Goal: Information Seeking & Learning: Learn about a topic

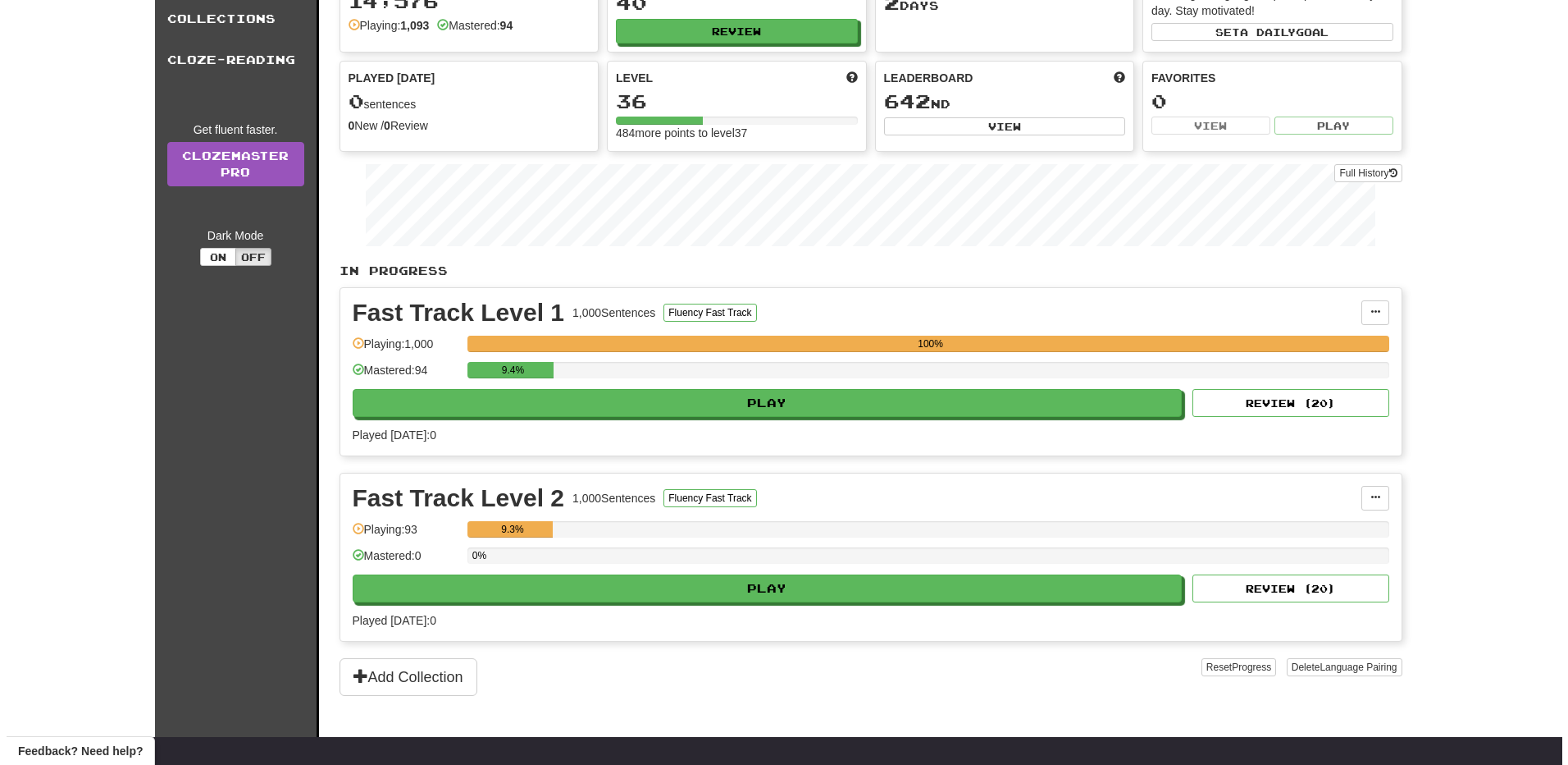
scroll to position [164, 0]
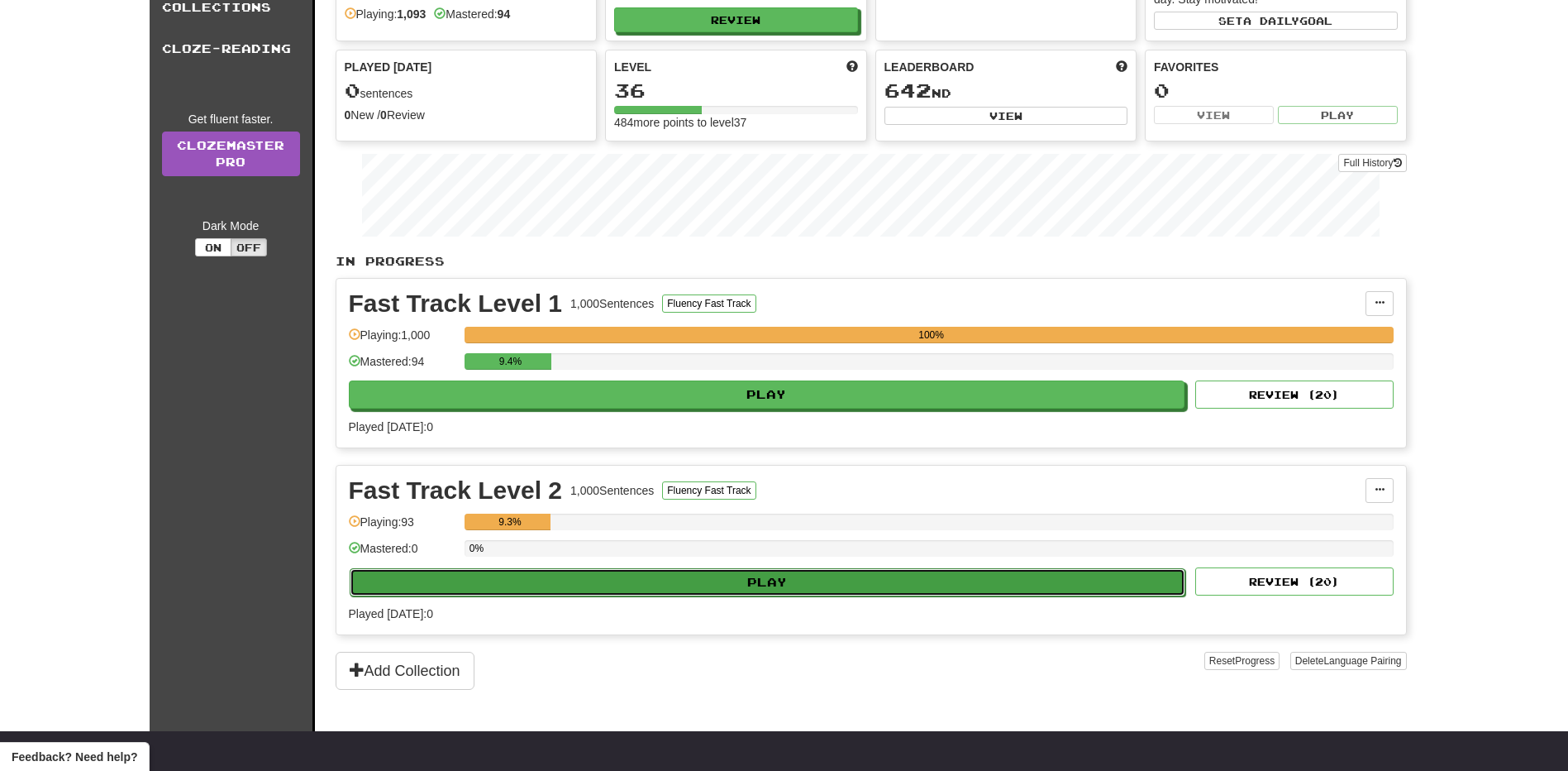
click at [702, 590] on button "Play" at bounding box center [768, 581] width 837 height 28
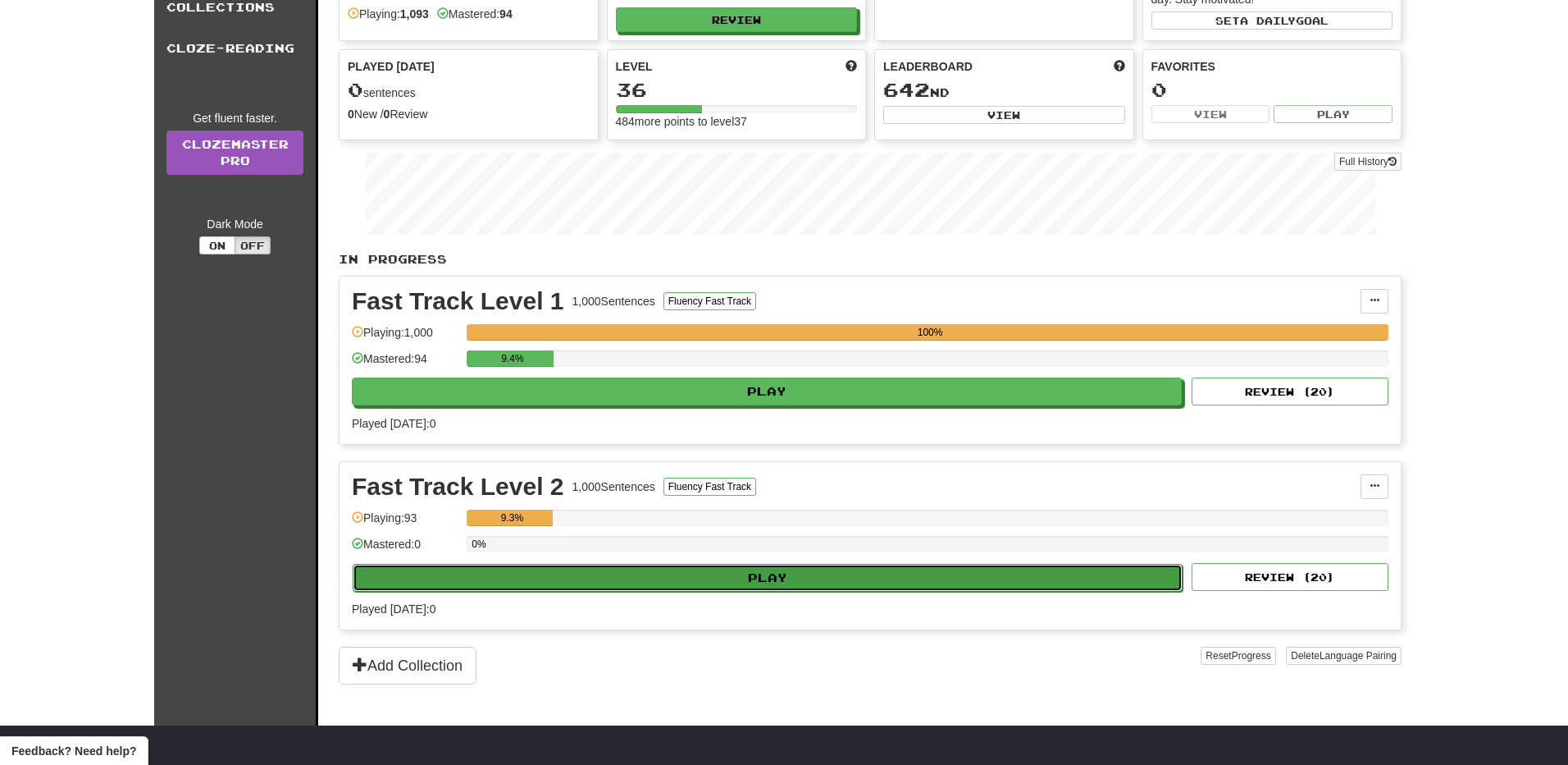
select select "**"
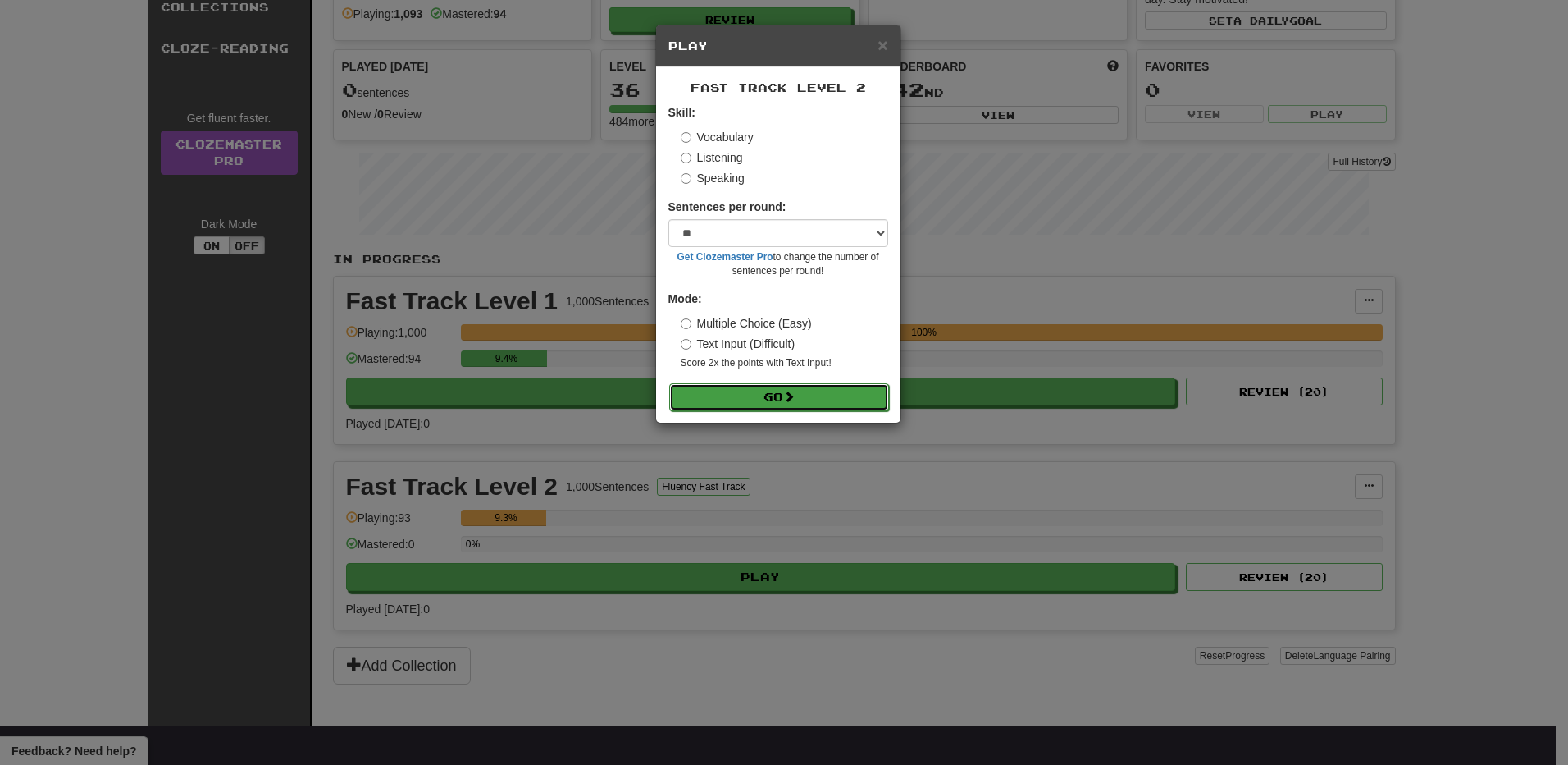
click at [783, 399] on button "Go" at bounding box center [779, 396] width 219 height 28
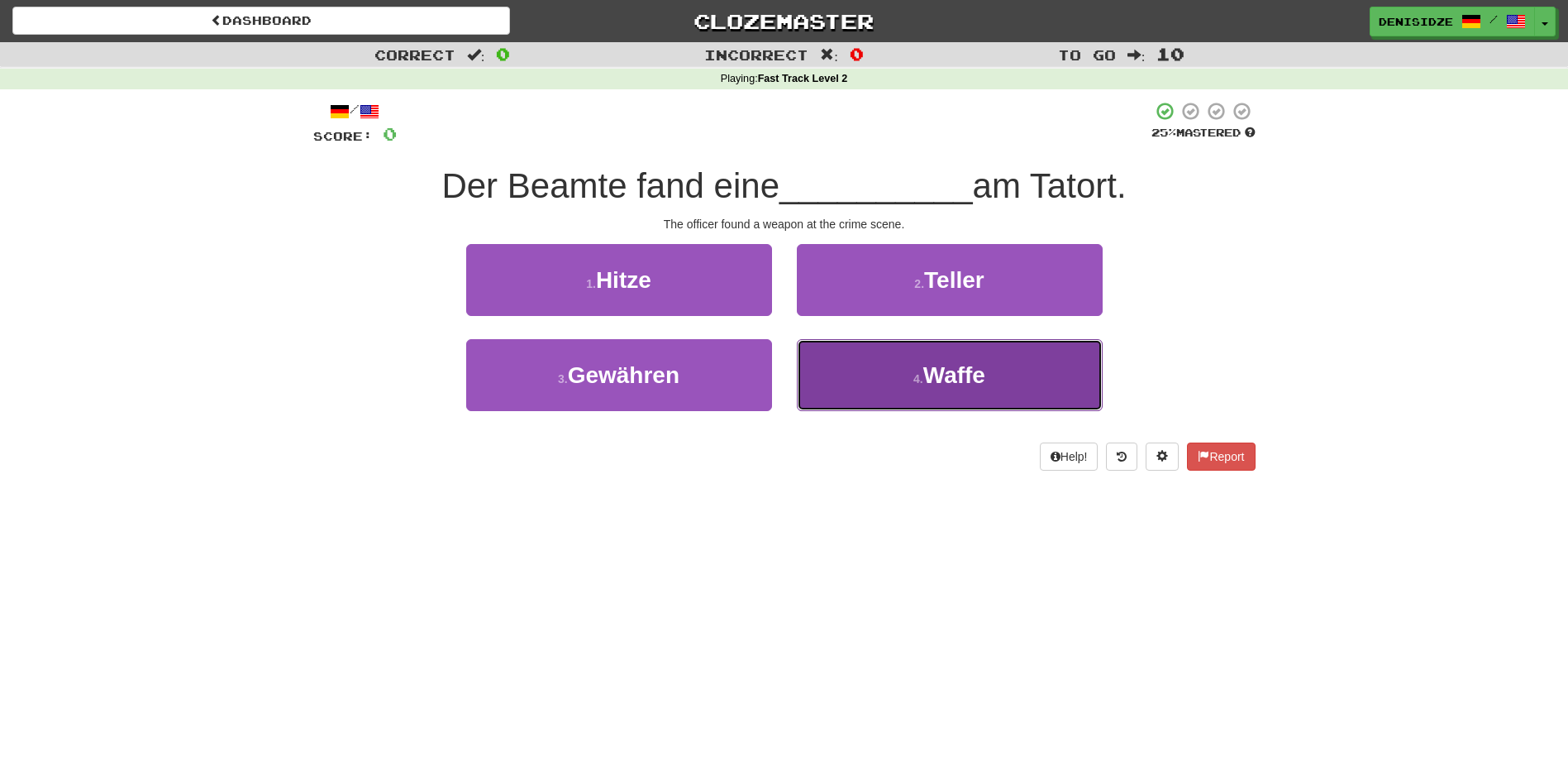
click at [904, 392] on button "4 . Waffe" at bounding box center [951, 374] width 306 height 72
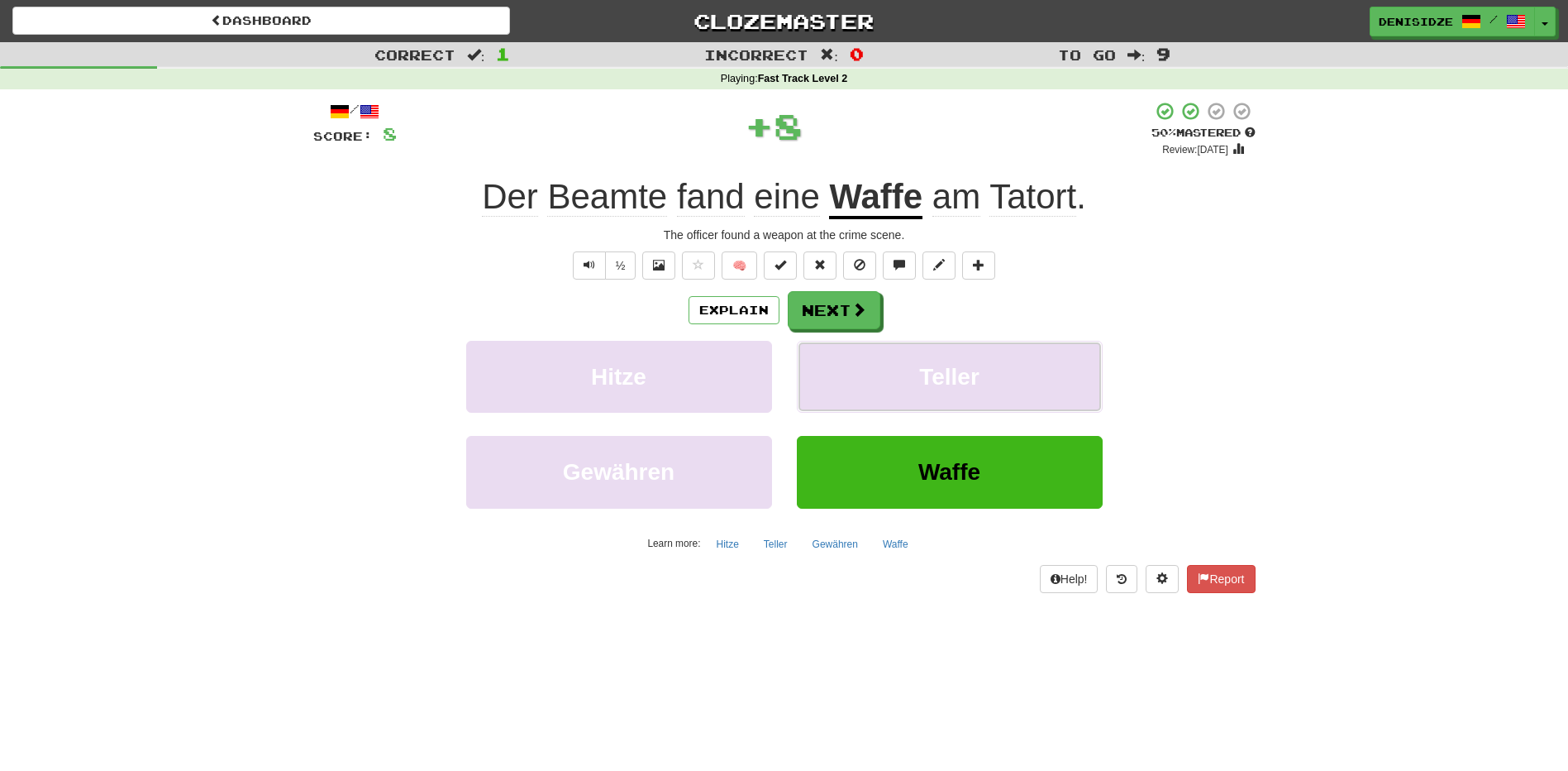
click at [904, 392] on button "Teller" at bounding box center [951, 376] width 306 height 72
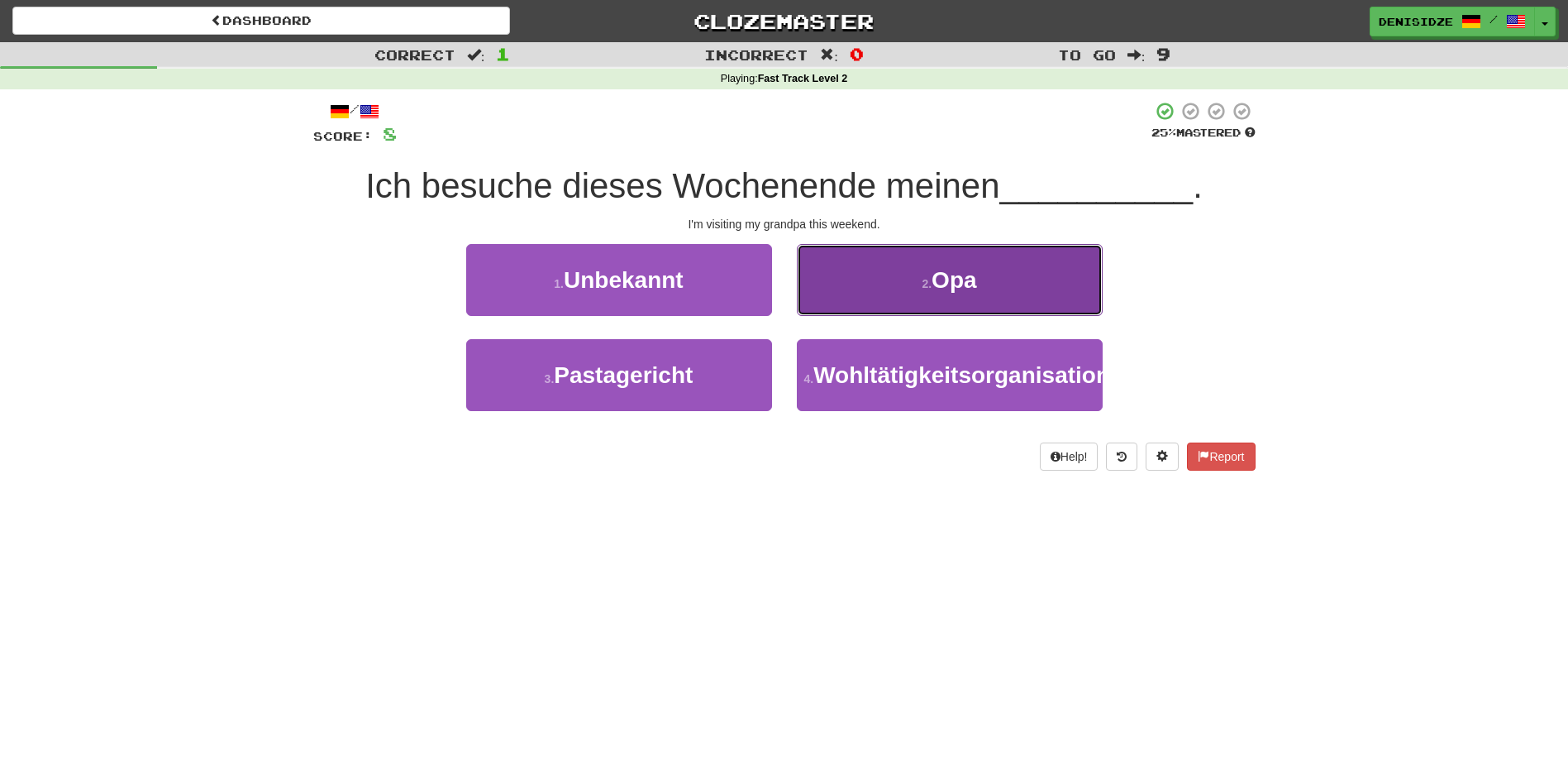
click at [897, 299] on button "2 . Opa" at bounding box center [951, 280] width 306 height 72
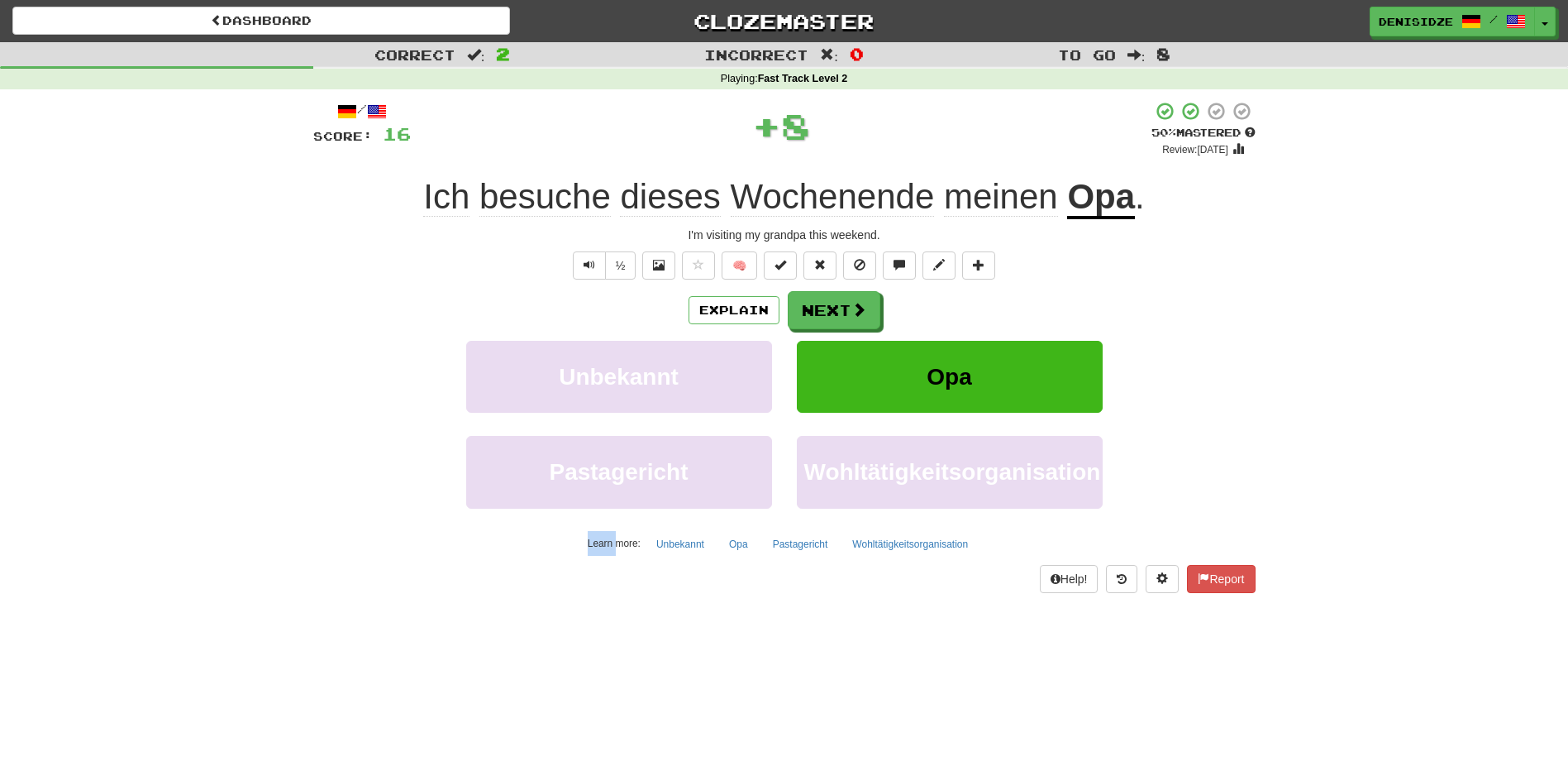
click at [897, 299] on div "Explain Next" at bounding box center [784, 310] width 943 height 38
drag, startPoint x: 897, startPoint y: 299, endPoint x: 867, endPoint y: 312, distance: 32.7
click at [867, 312] on button "Next" at bounding box center [835, 311] width 93 height 38
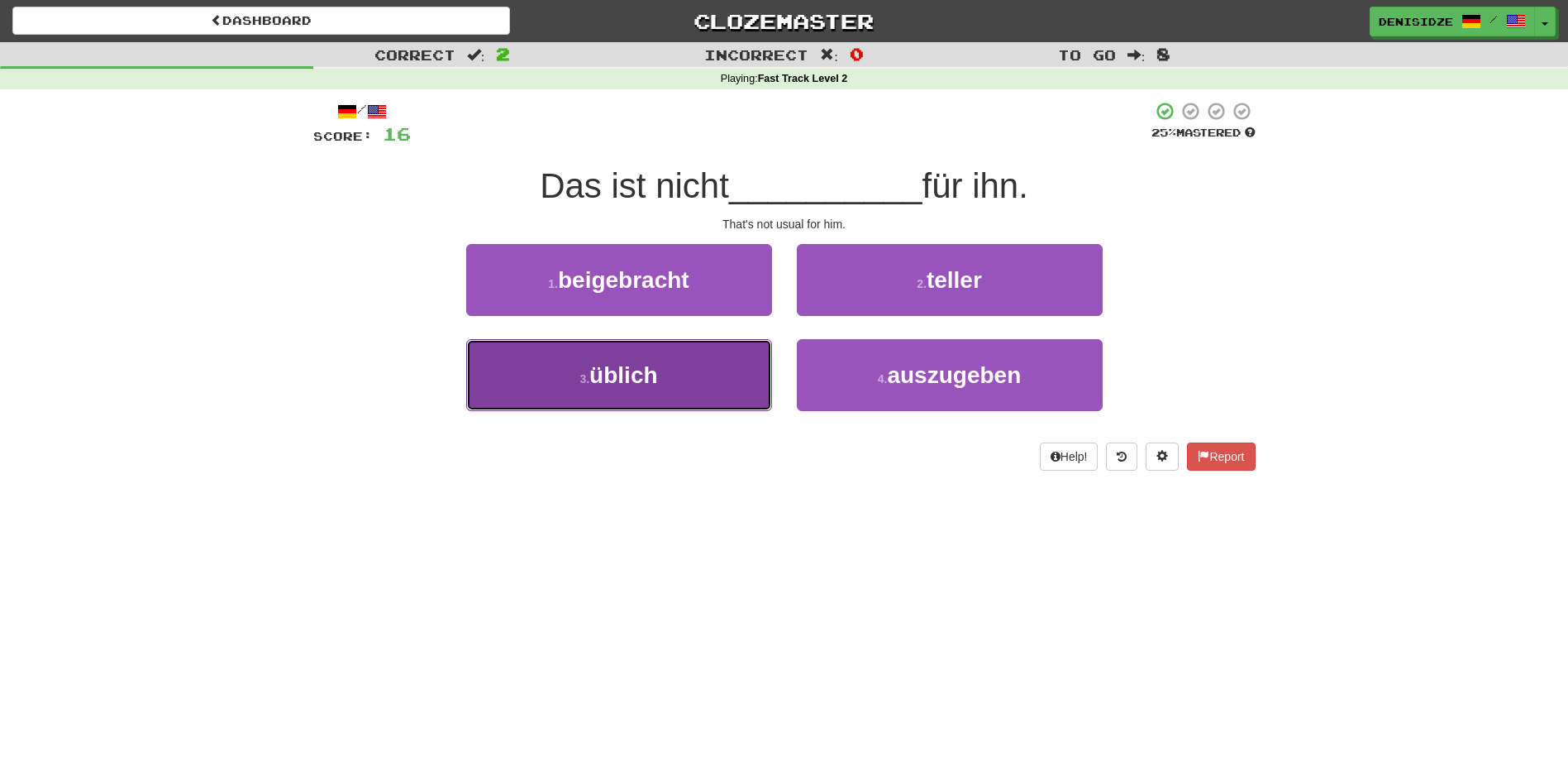
click at [686, 396] on button "3 . üblich" at bounding box center [619, 374] width 306 height 72
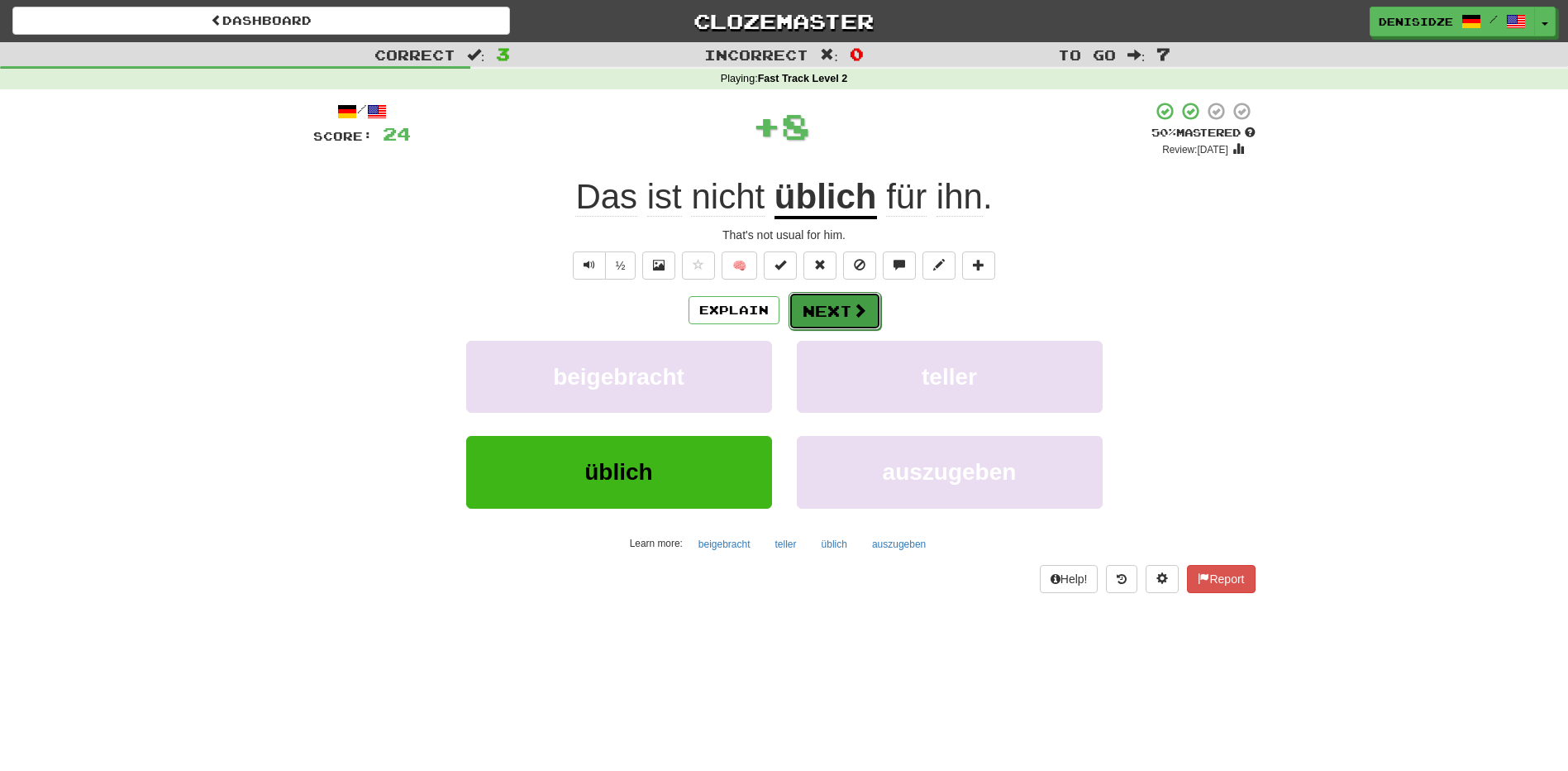
click at [829, 321] on button "Next" at bounding box center [835, 311] width 93 height 38
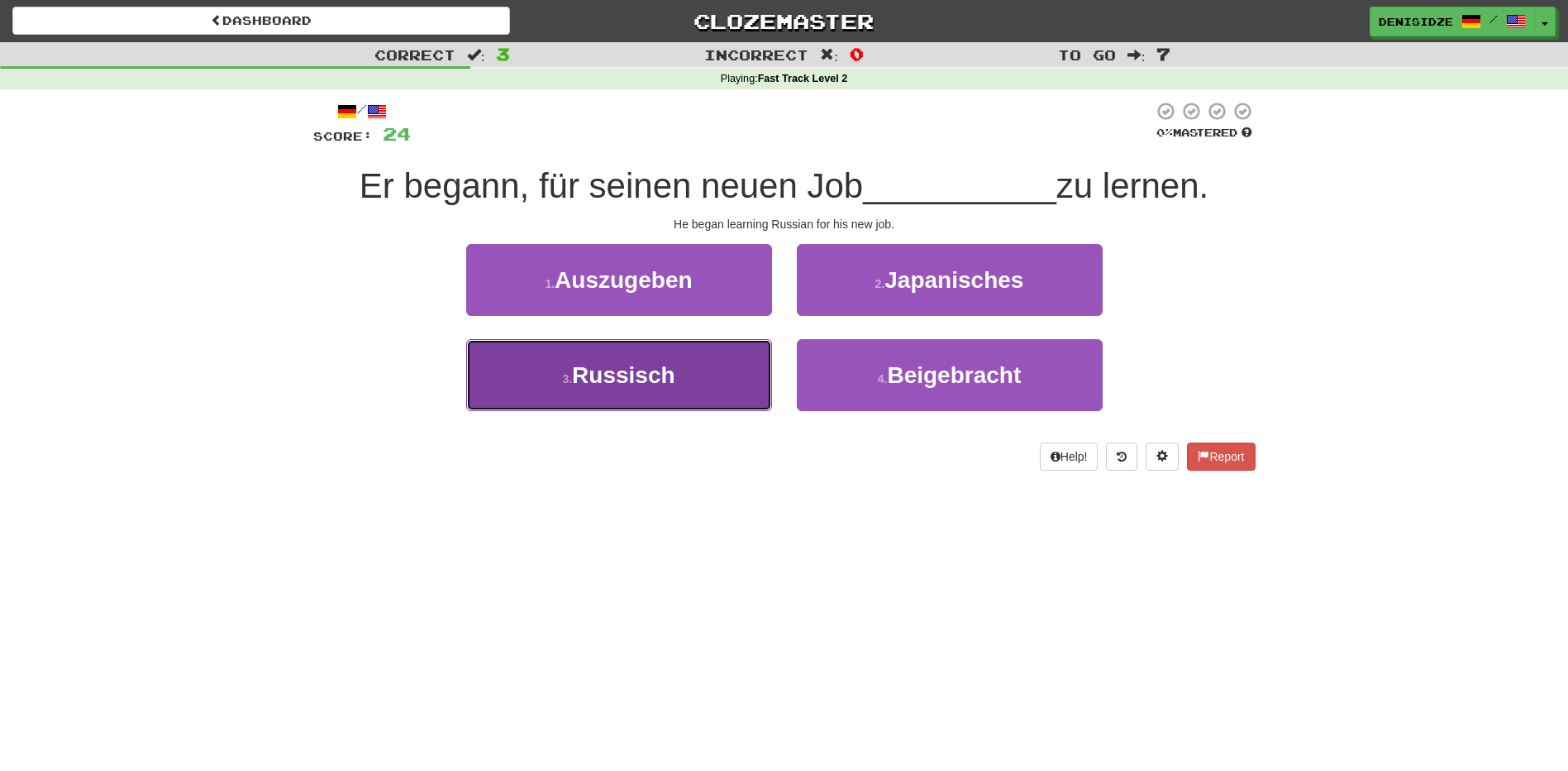
click at [713, 379] on button "3 . Russisch" at bounding box center [619, 374] width 306 height 72
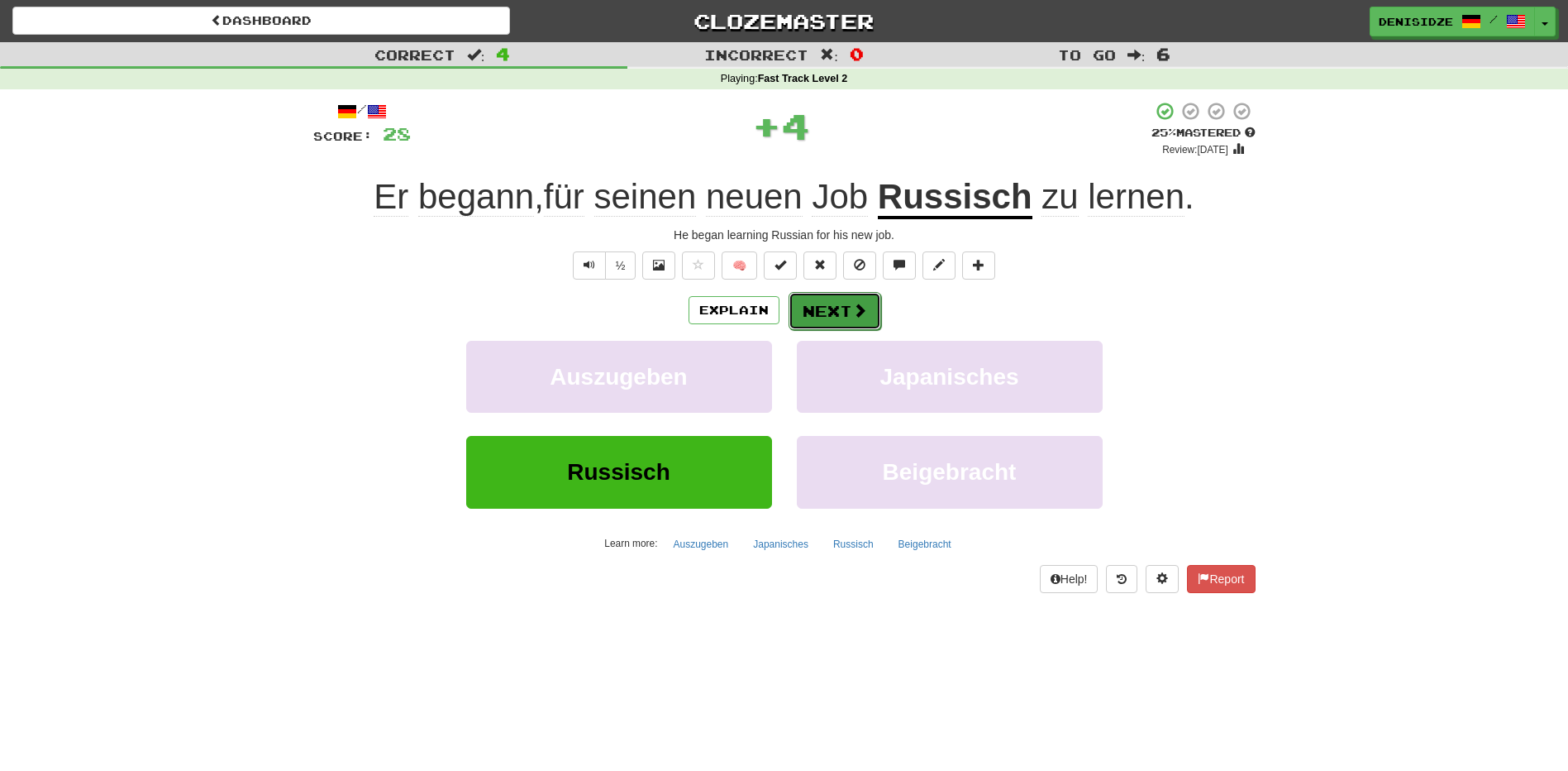
click at [817, 324] on button "Next" at bounding box center [835, 311] width 93 height 38
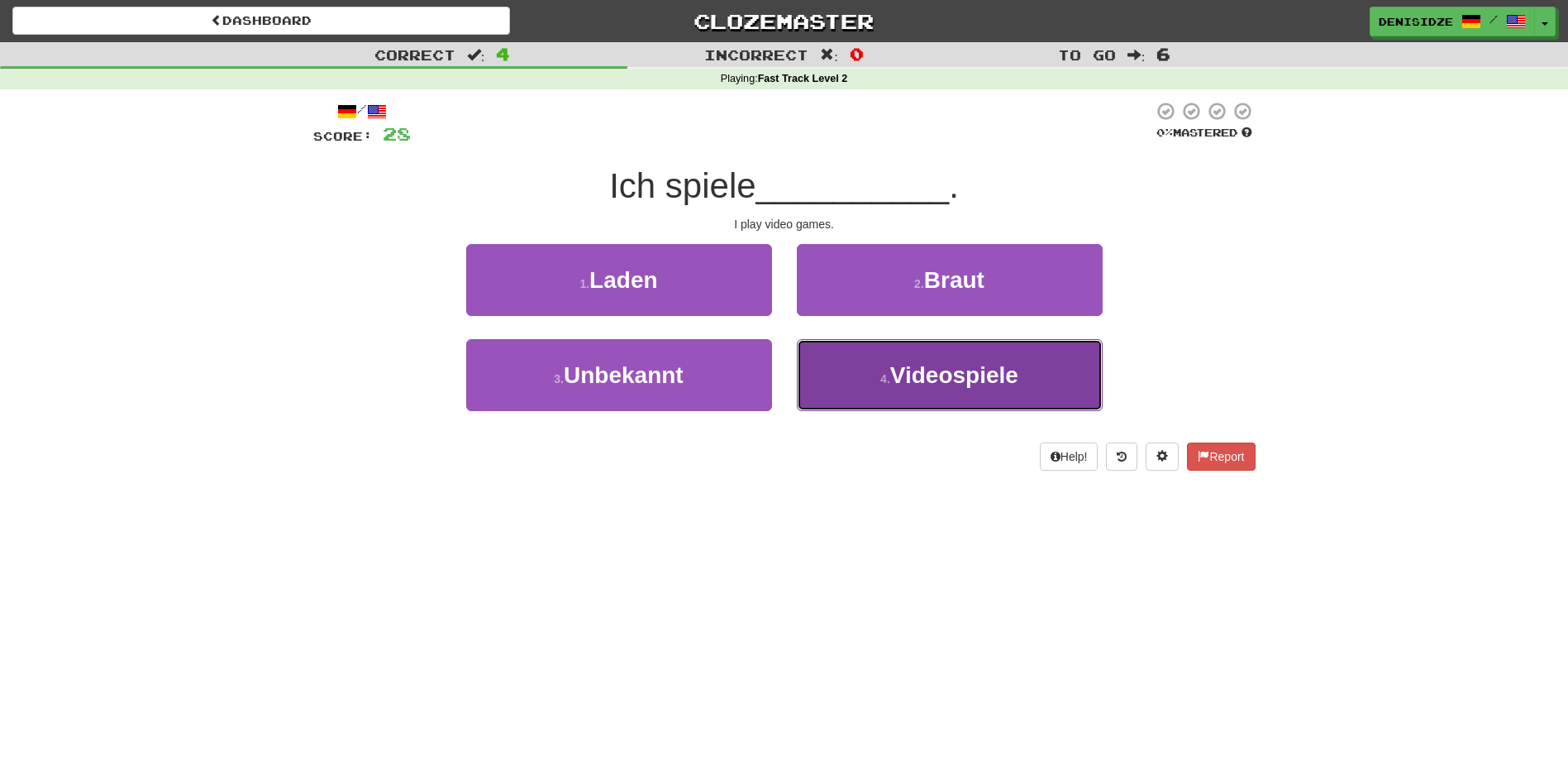
click at [975, 379] on span "Videospiele" at bounding box center [954, 374] width 128 height 26
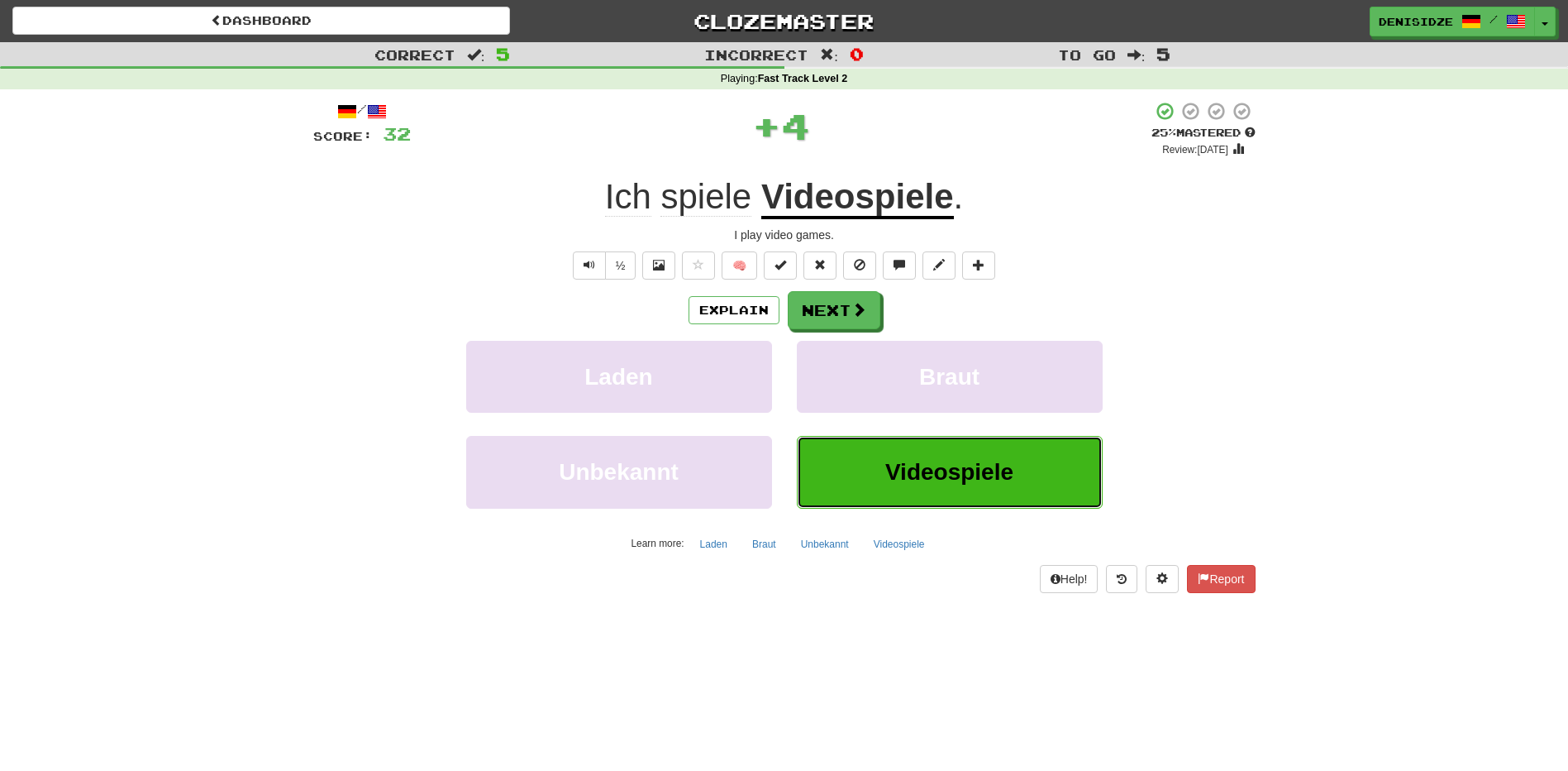
click at [992, 438] on button "Videospiele" at bounding box center [951, 471] width 306 height 72
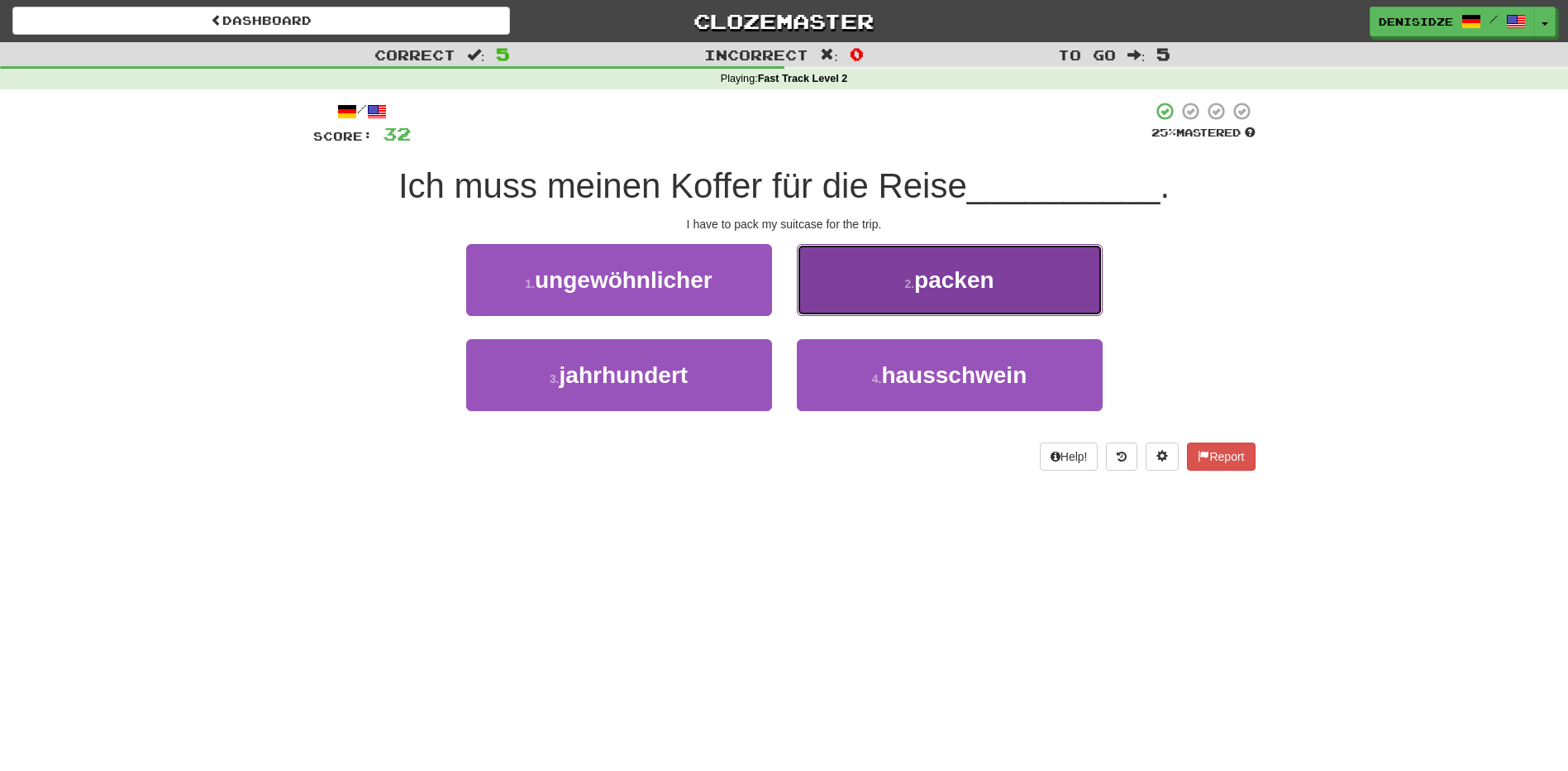
click at [1038, 296] on button "2 . packen" at bounding box center [951, 280] width 306 height 72
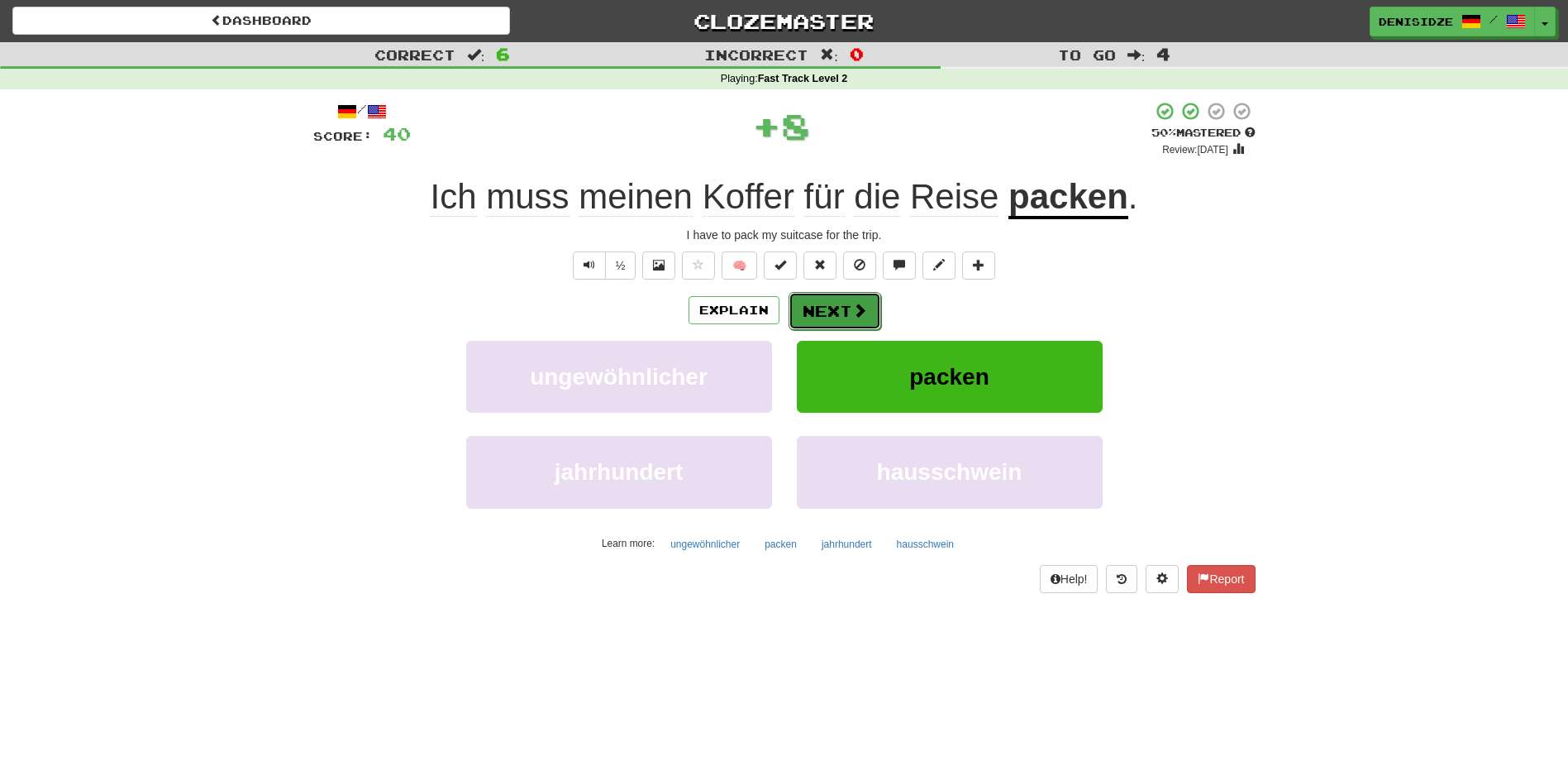
click at [815, 304] on button "Next" at bounding box center [835, 311] width 93 height 38
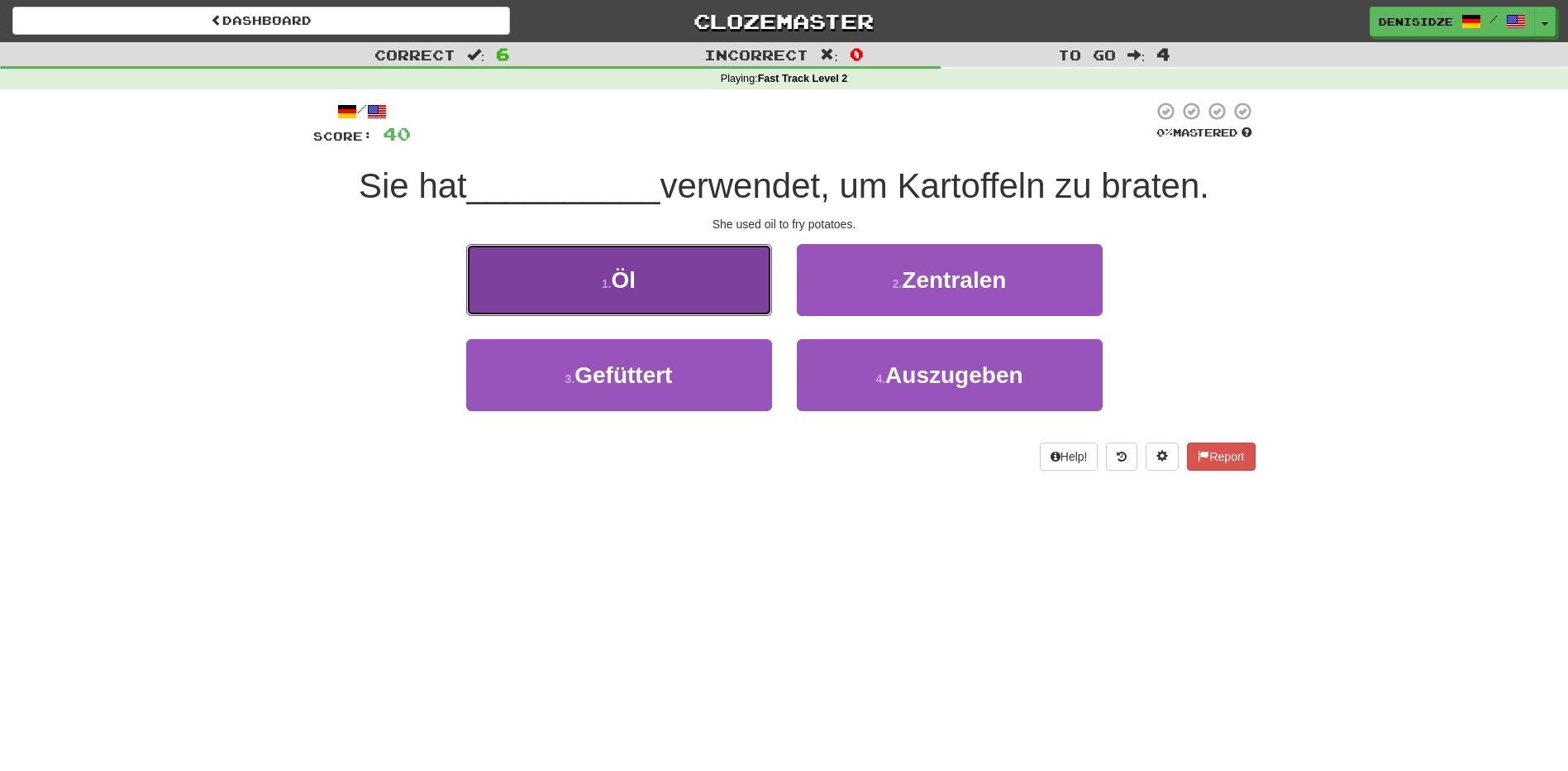
click at [693, 278] on button "1 . Öl" at bounding box center [619, 280] width 306 height 72
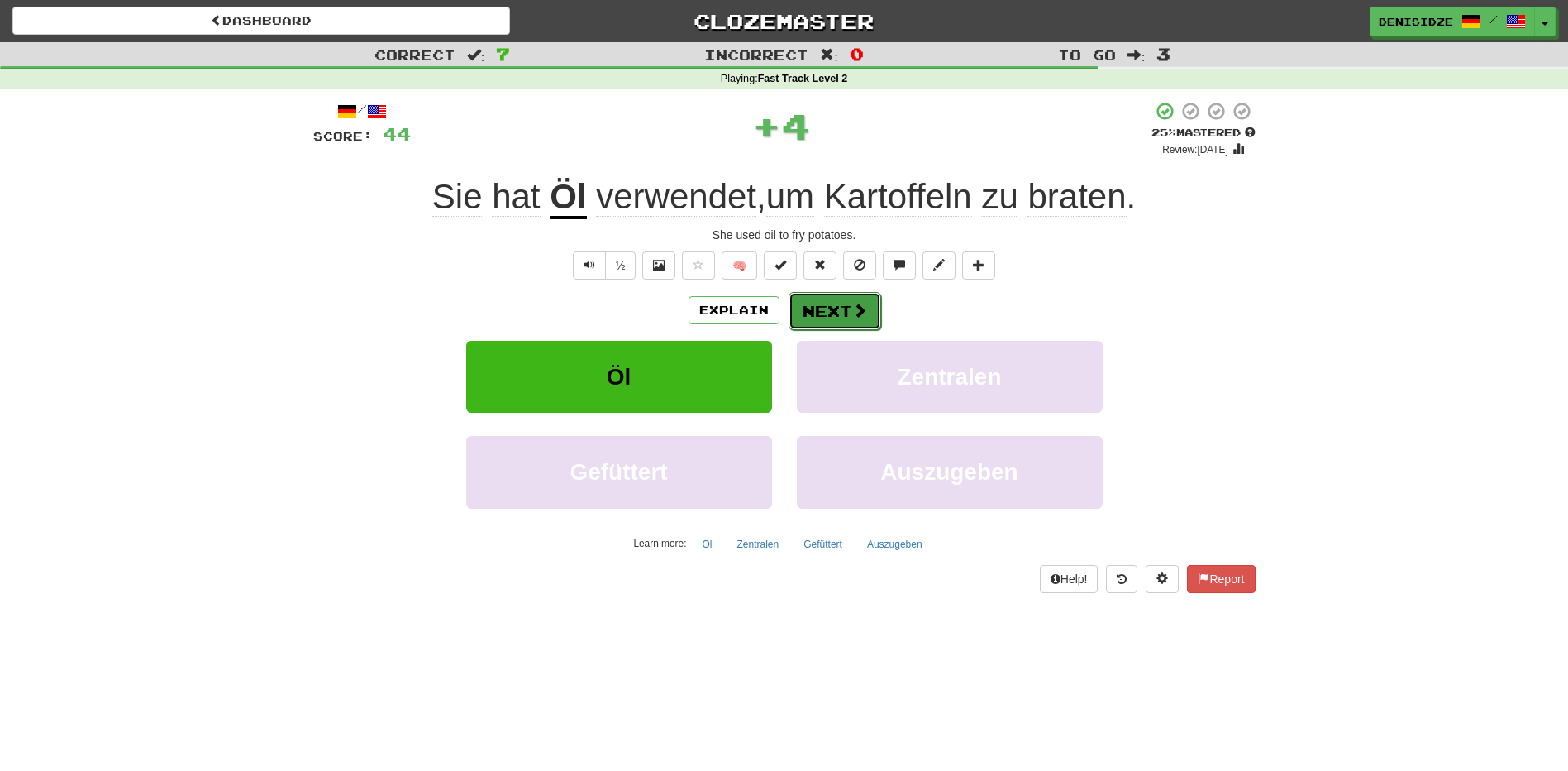
click at [820, 300] on button "Next" at bounding box center [835, 311] width 93 height 38
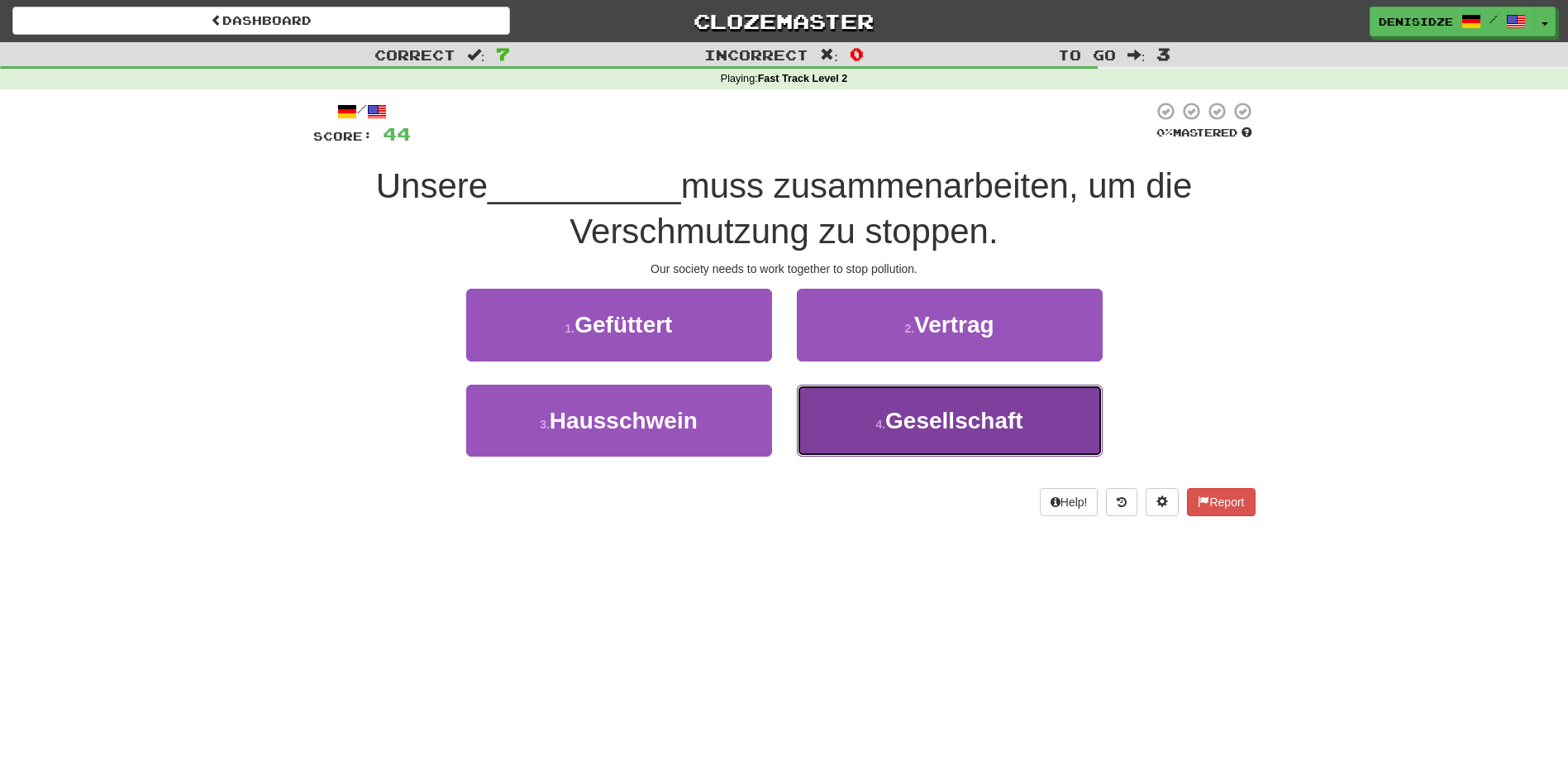
click at [938, 396] on button "4 . Gesellschaft" at bounding box center [951, 420] width 306 height 72
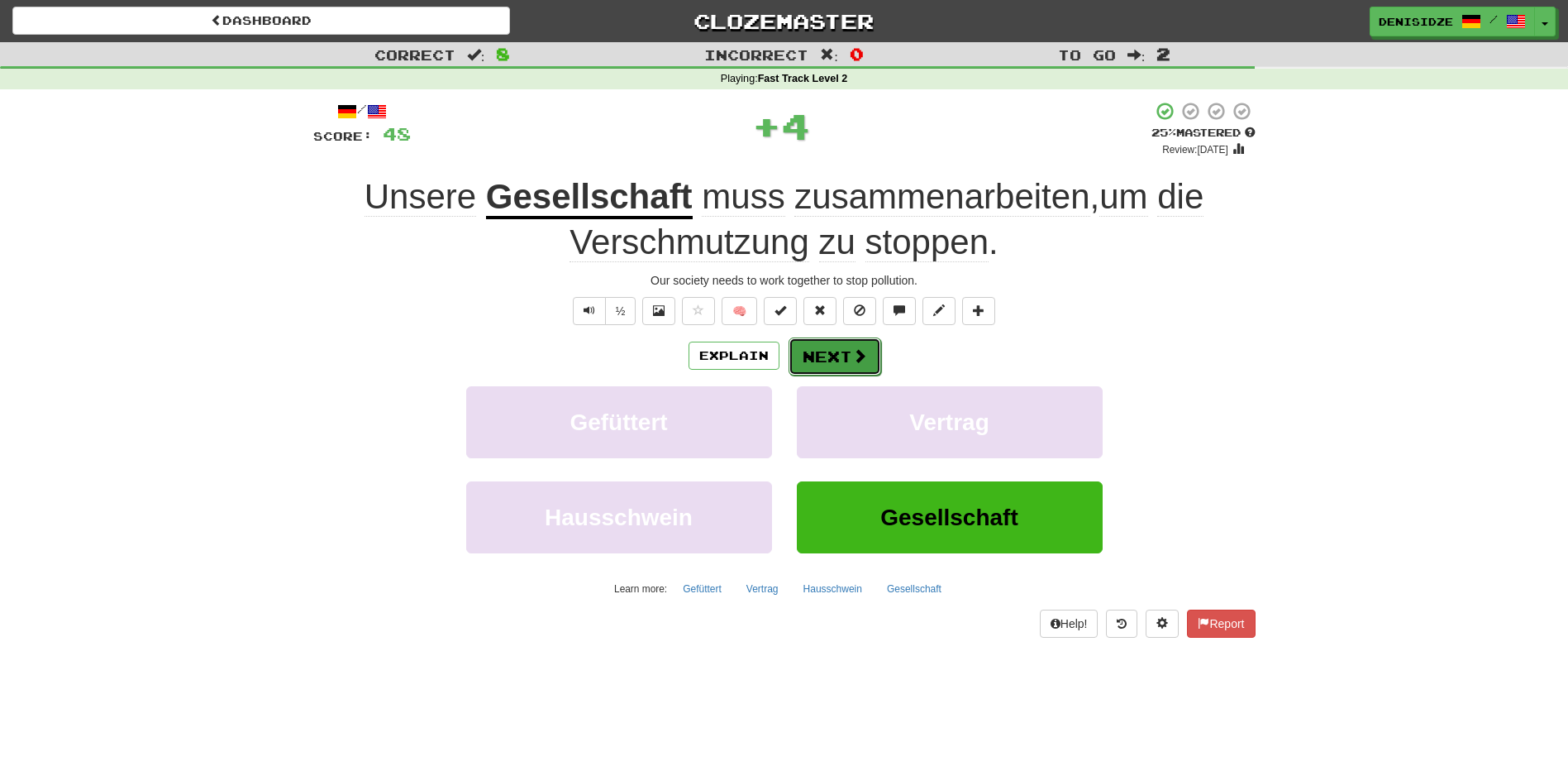
click at [814, 355] on button "Next" at bounding box center [835, 356] width 93 height 38
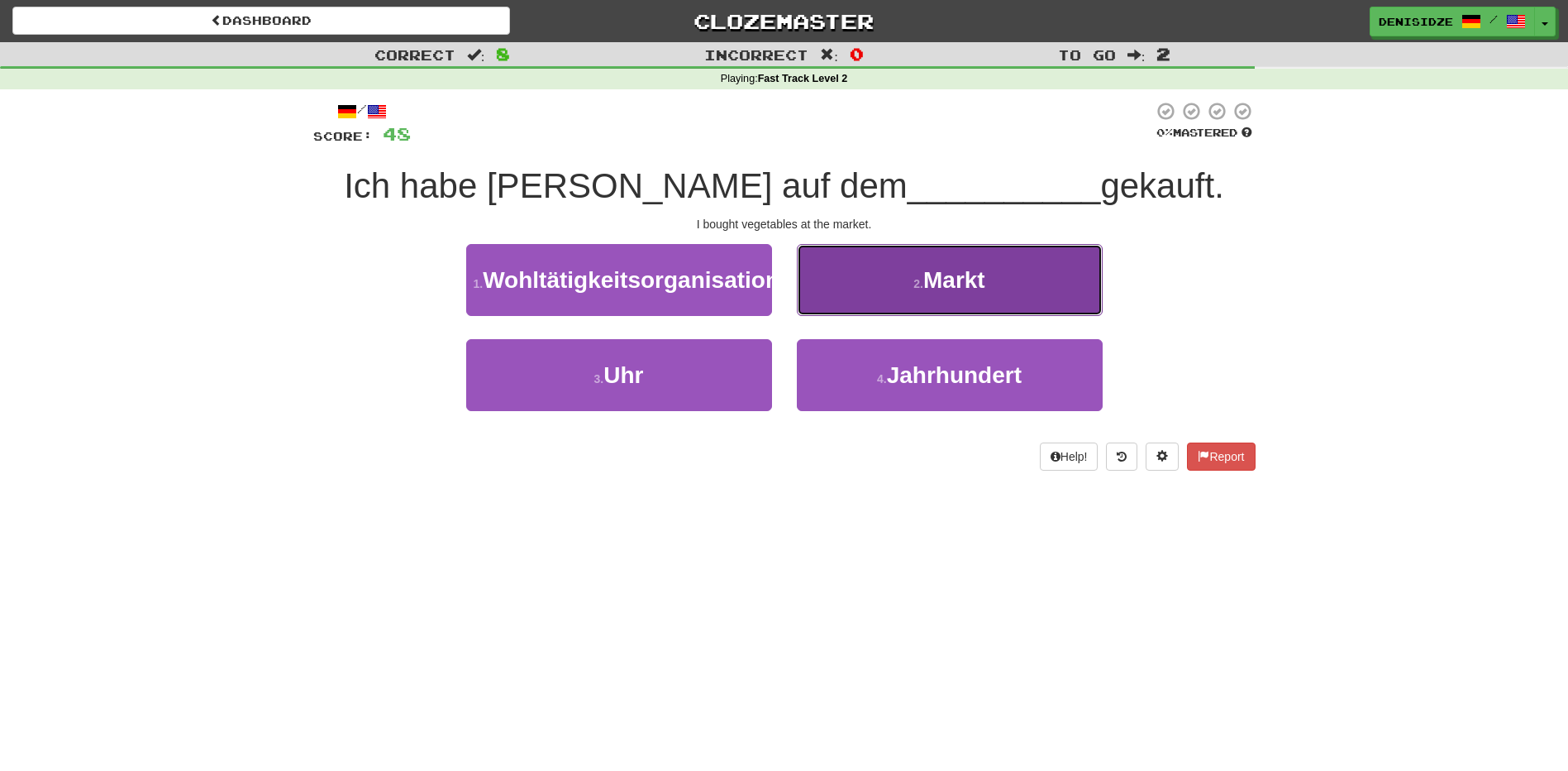
click at [935, 283] on span "Markt" at bounding box center [954, 280] width 62 height 26
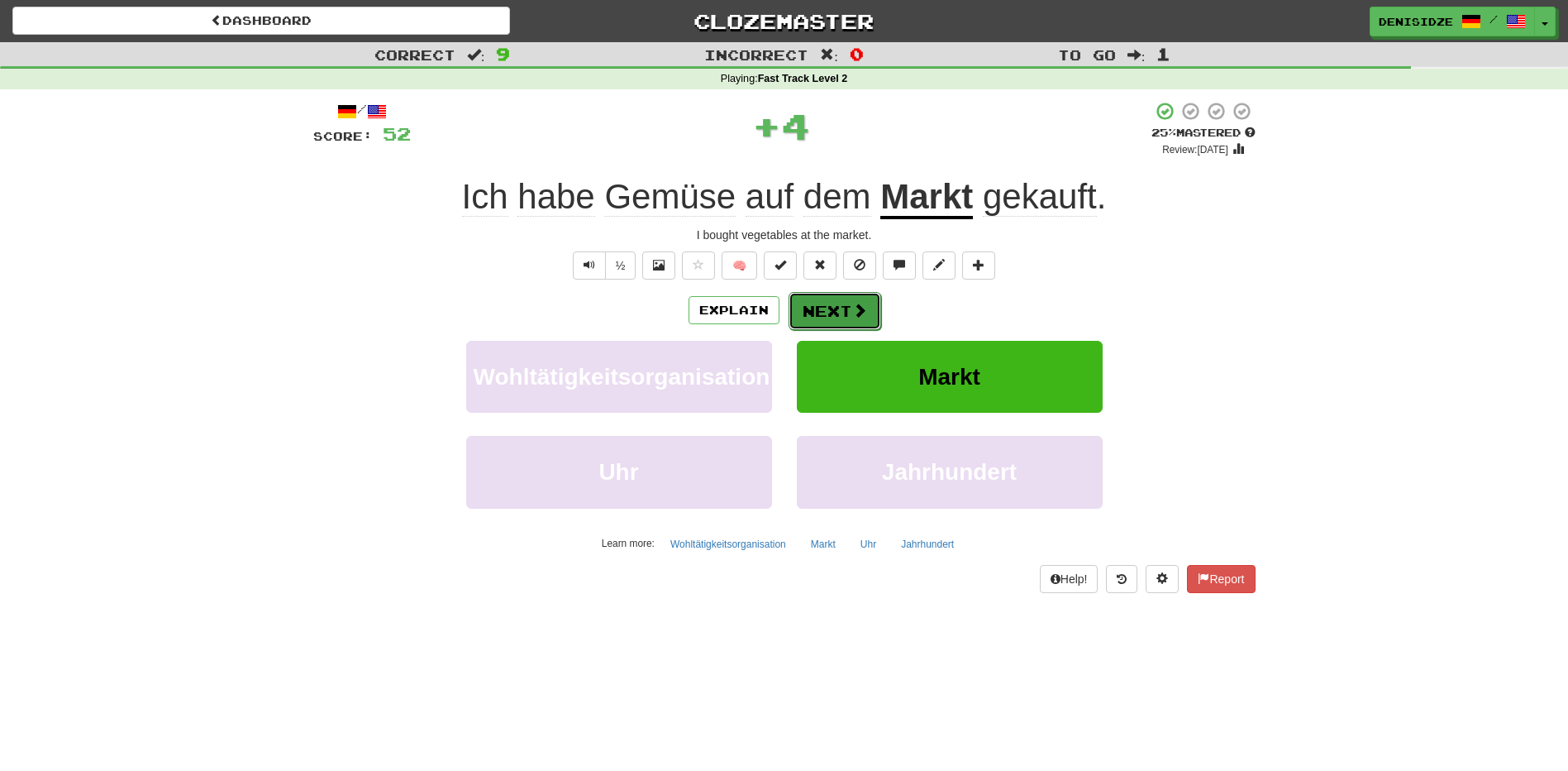
click at [833, 303] on button "Next" at bounding box center [835, 311] width 93 height 38
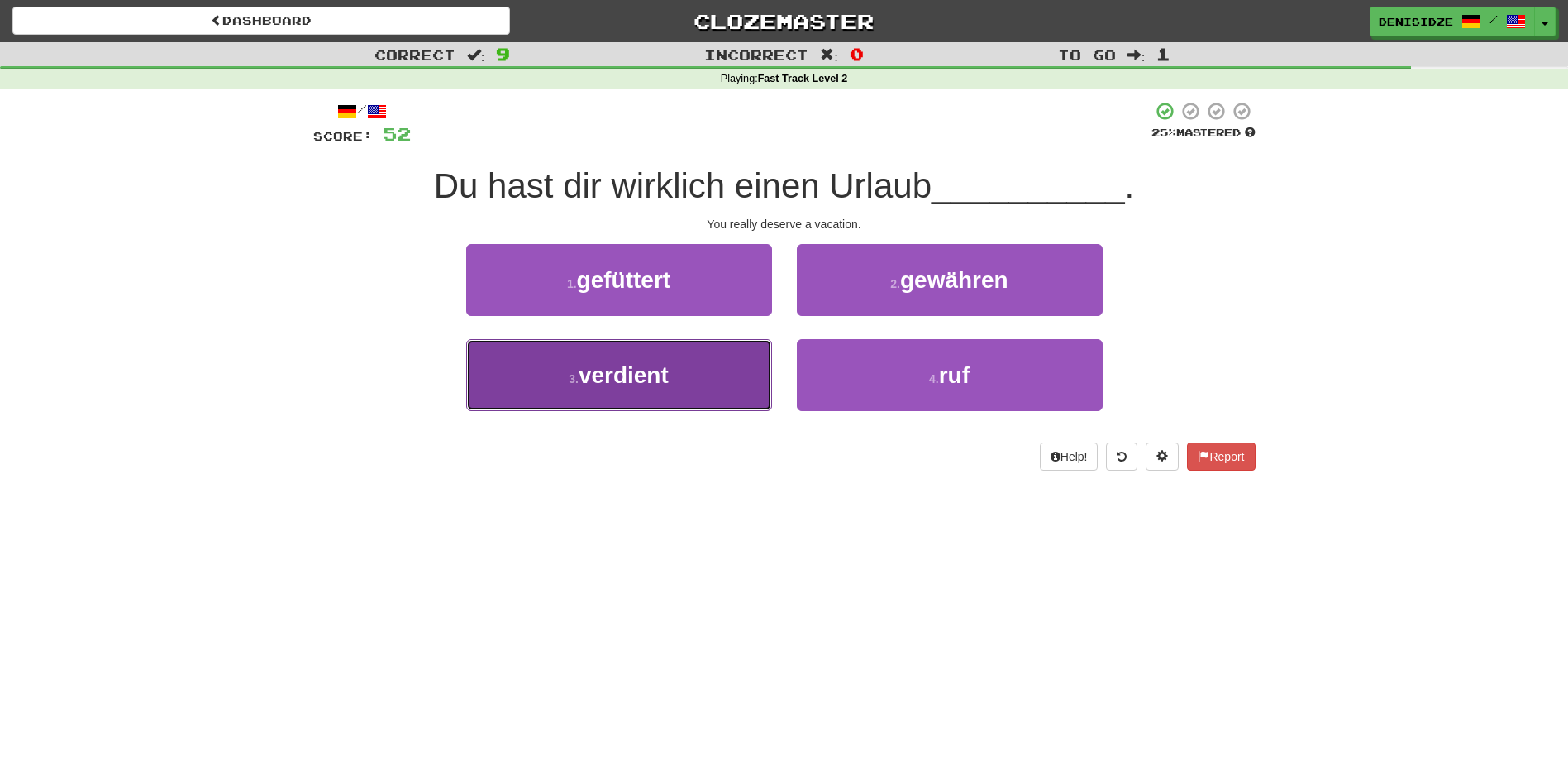
click at [668, 380] on span "verdient" at bounding box center [624, 374] width 90 height 26
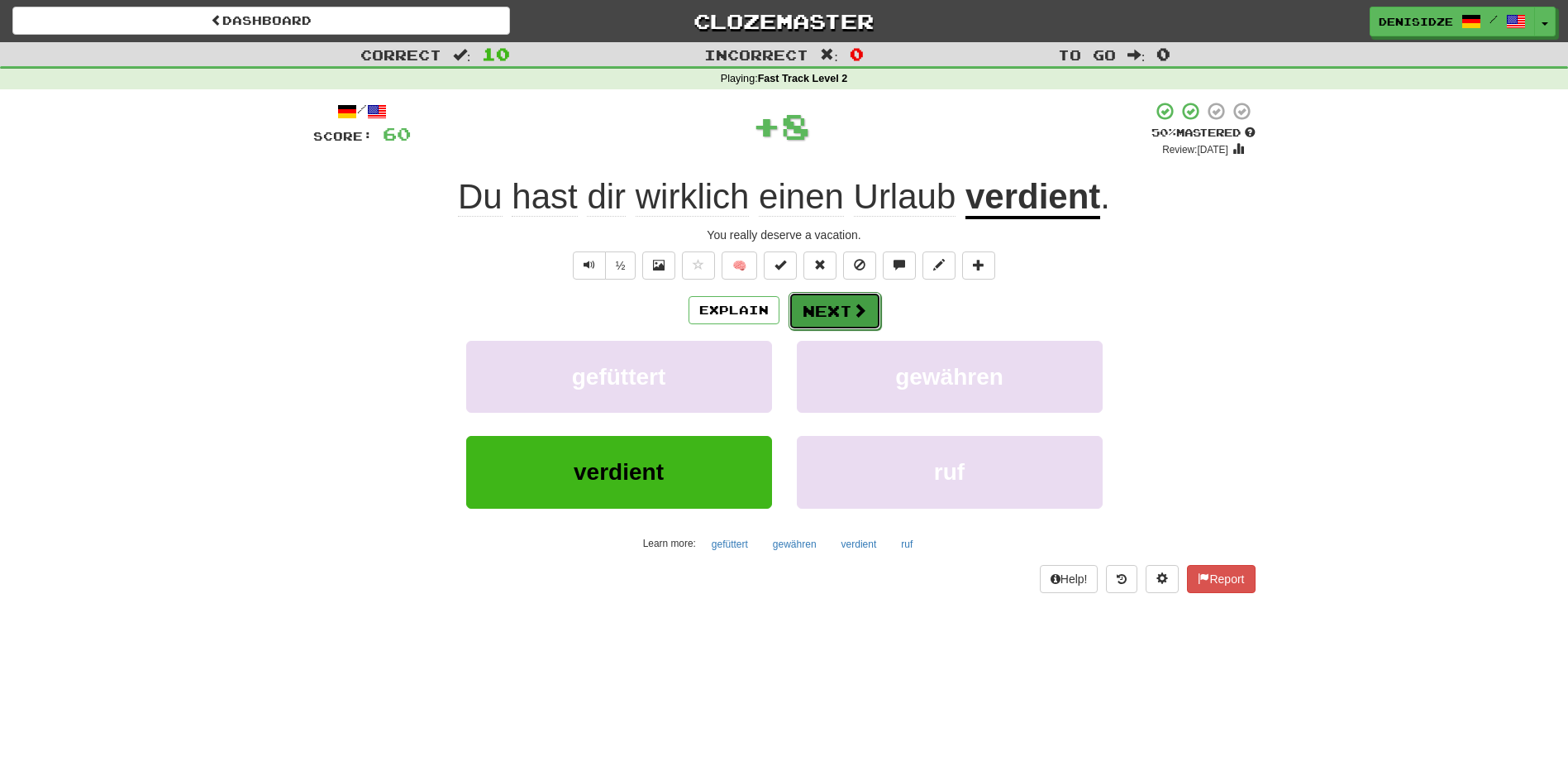
click at [816, 305] on button "Next" at bounding box center [835, 311] width 93 height 38
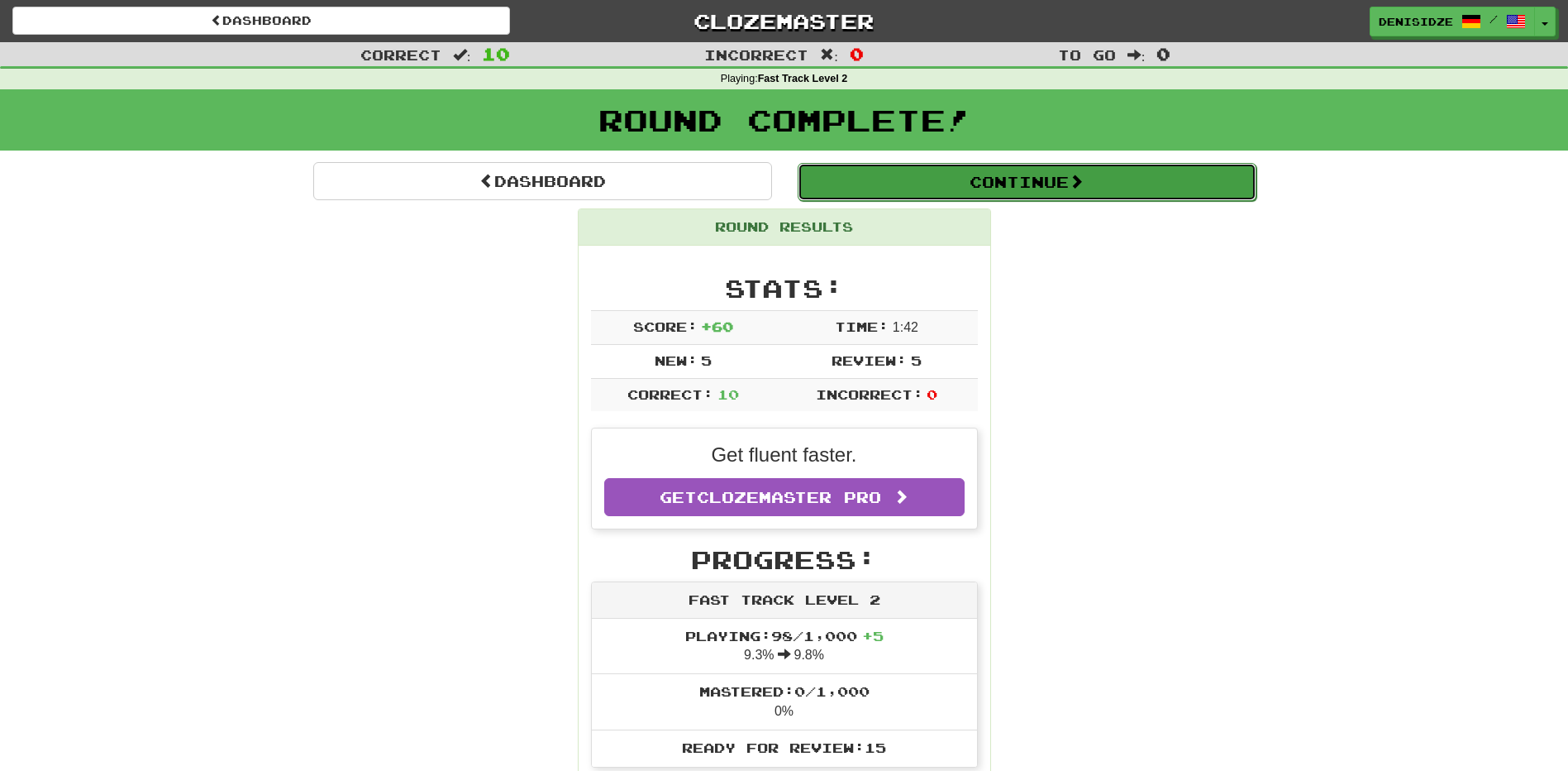
click at [1104, 193] on button "Continue" at bounding box center [1026, 182] width 459 height 38
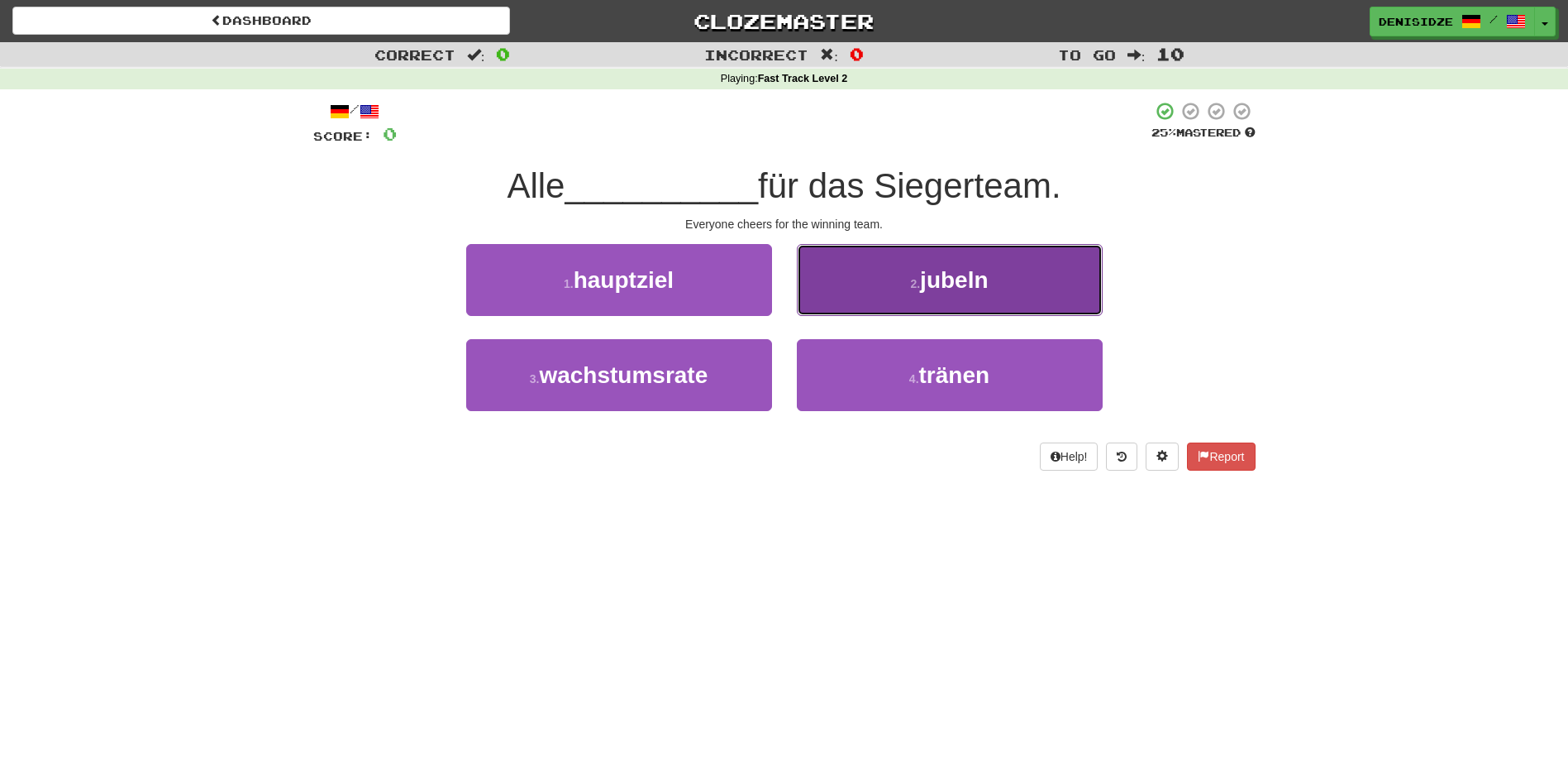
click at [955, 267] on span "jubeln" at bounding box center [953, 280] width 68 height 26
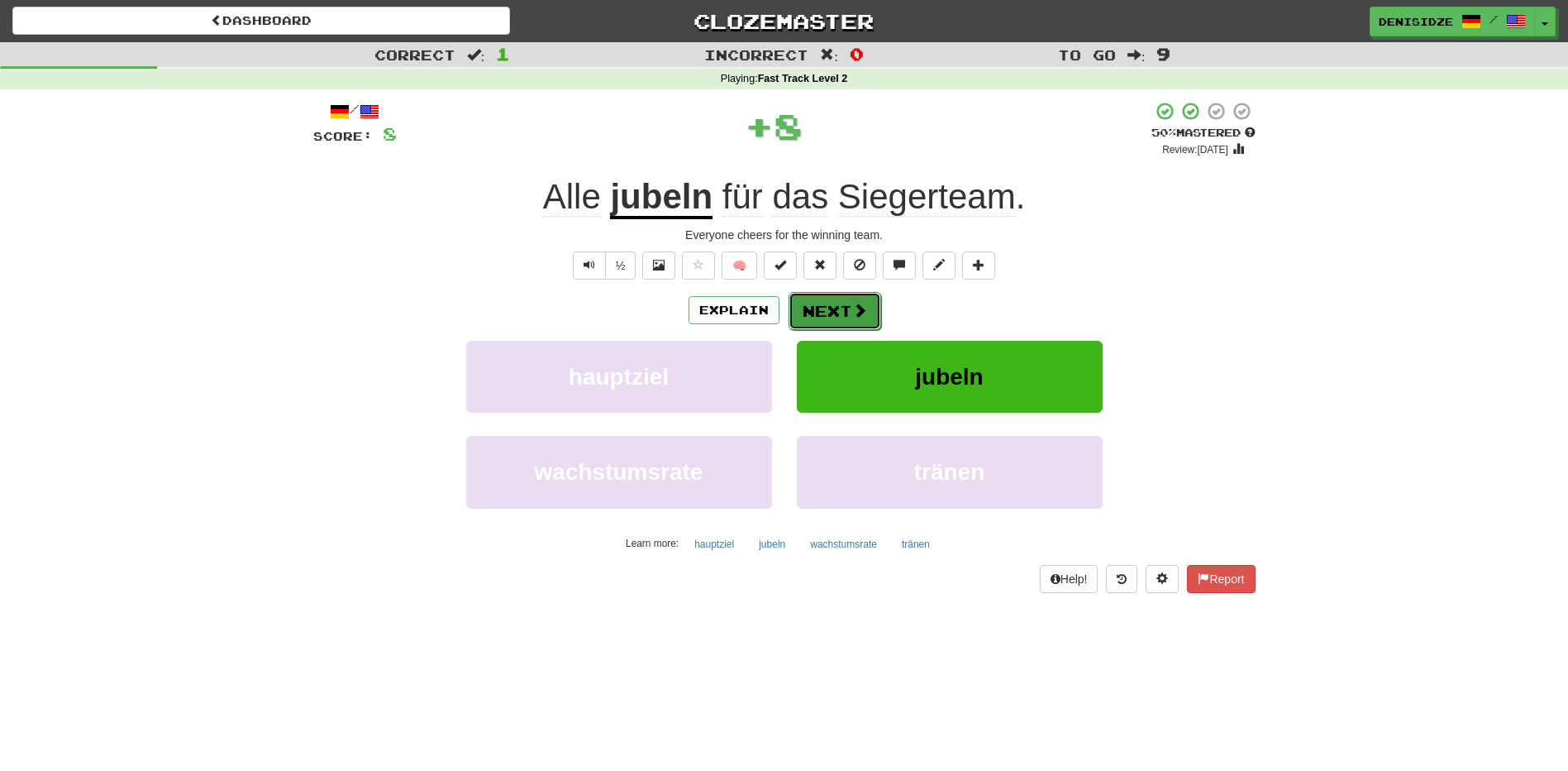
click at [845, 298] on button "Next" at bounding box center [835, 311] width 93 height 38
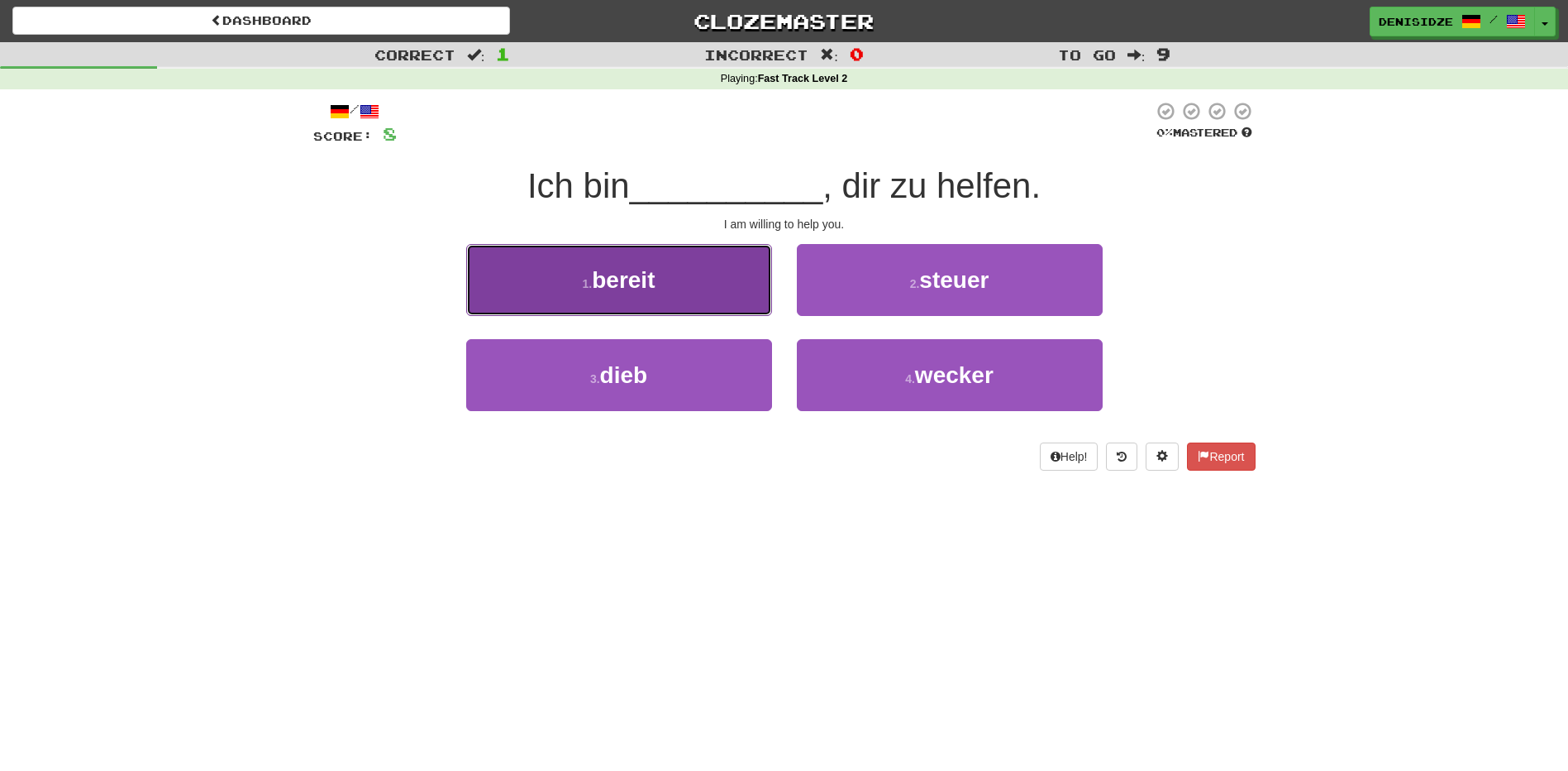
click at [747, 294] on button "1 . bereit" at bounding box center [619, 280] width 306 height 72
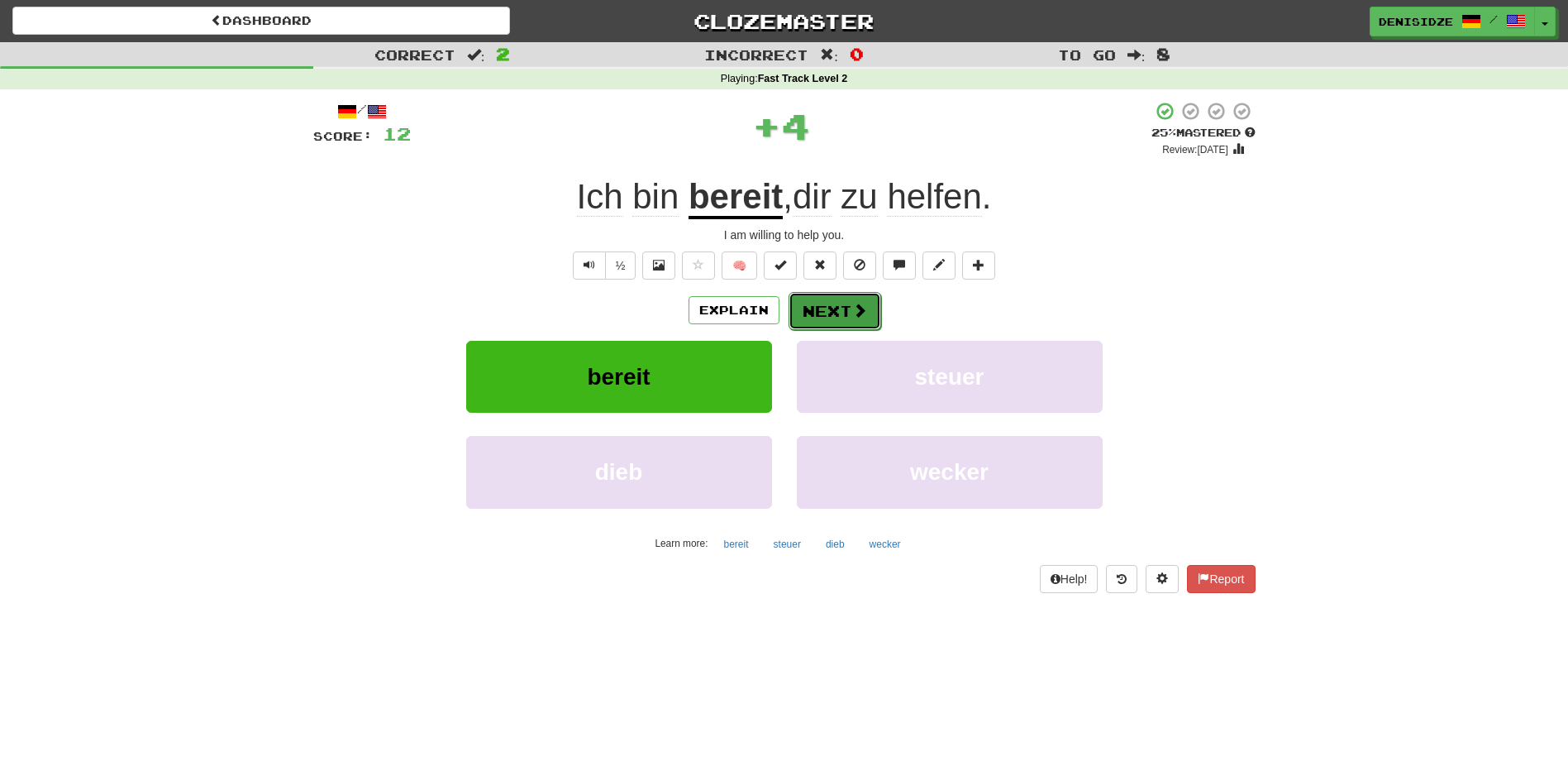
click at [840, 316] on button "Next" at bounding box center [835, 311] width 93 height 38
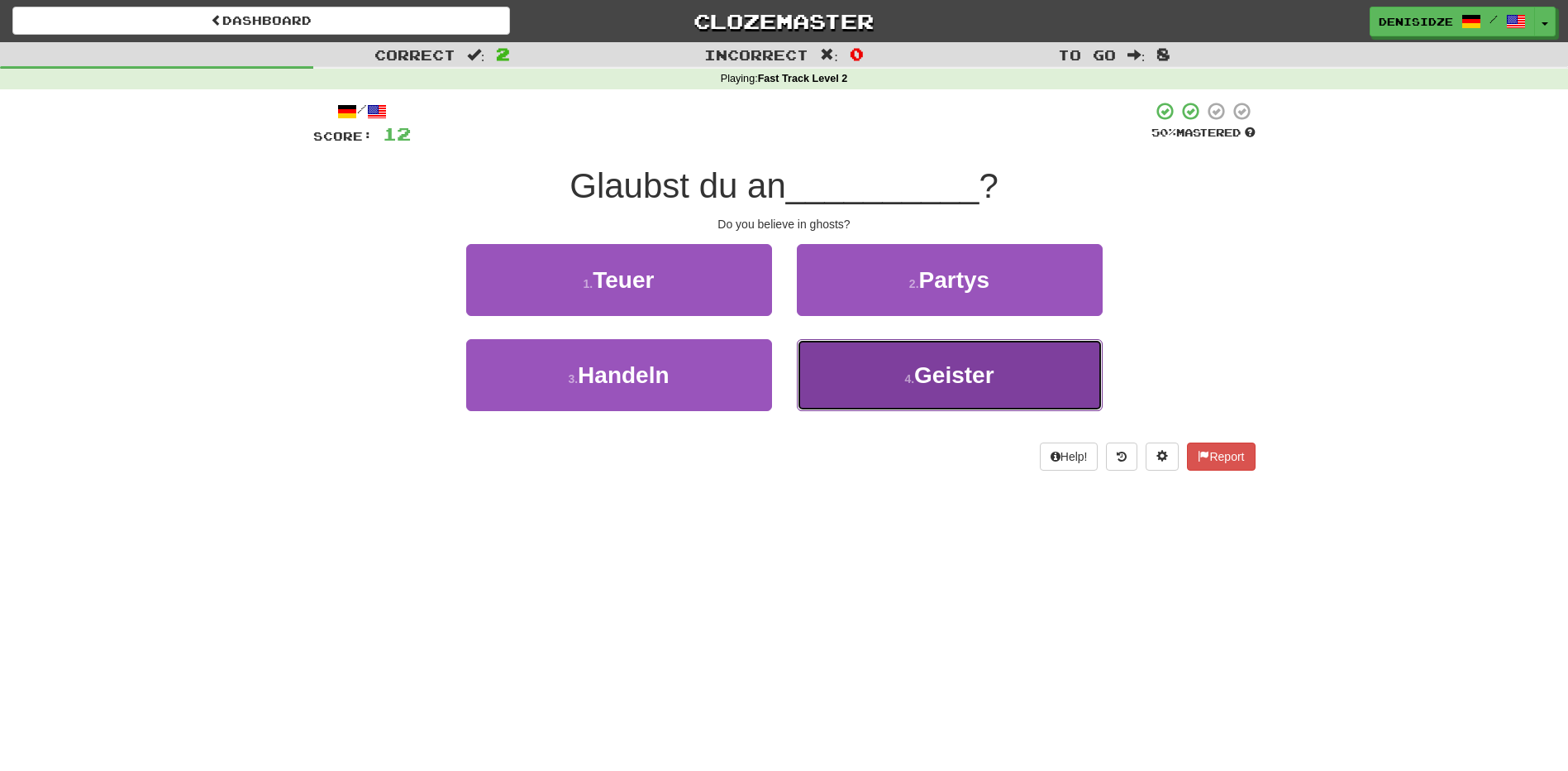
click at [958, 382] on span "Geister" at bounding box center [954, 374] width 80 height 26
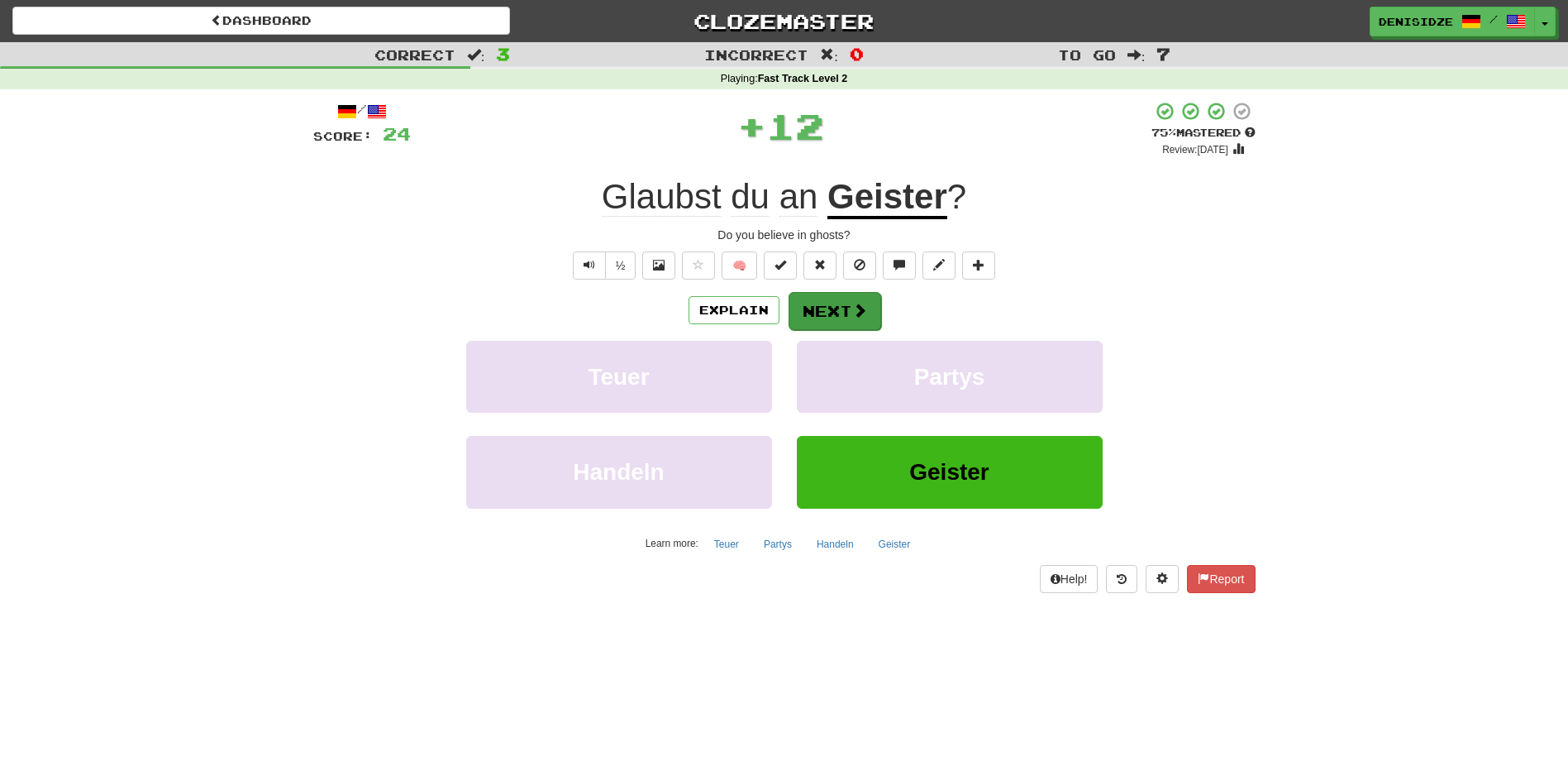
click at [855, 329] on div "Explain Next Teuer Partys Handeln Geister Learn more: Teuer Partys Handeln Geis…" at bounding box center [784, 423] width 943 height 265
click at [855, 329] on button "Next" at bounding box center [835, 311] width 93 height 38
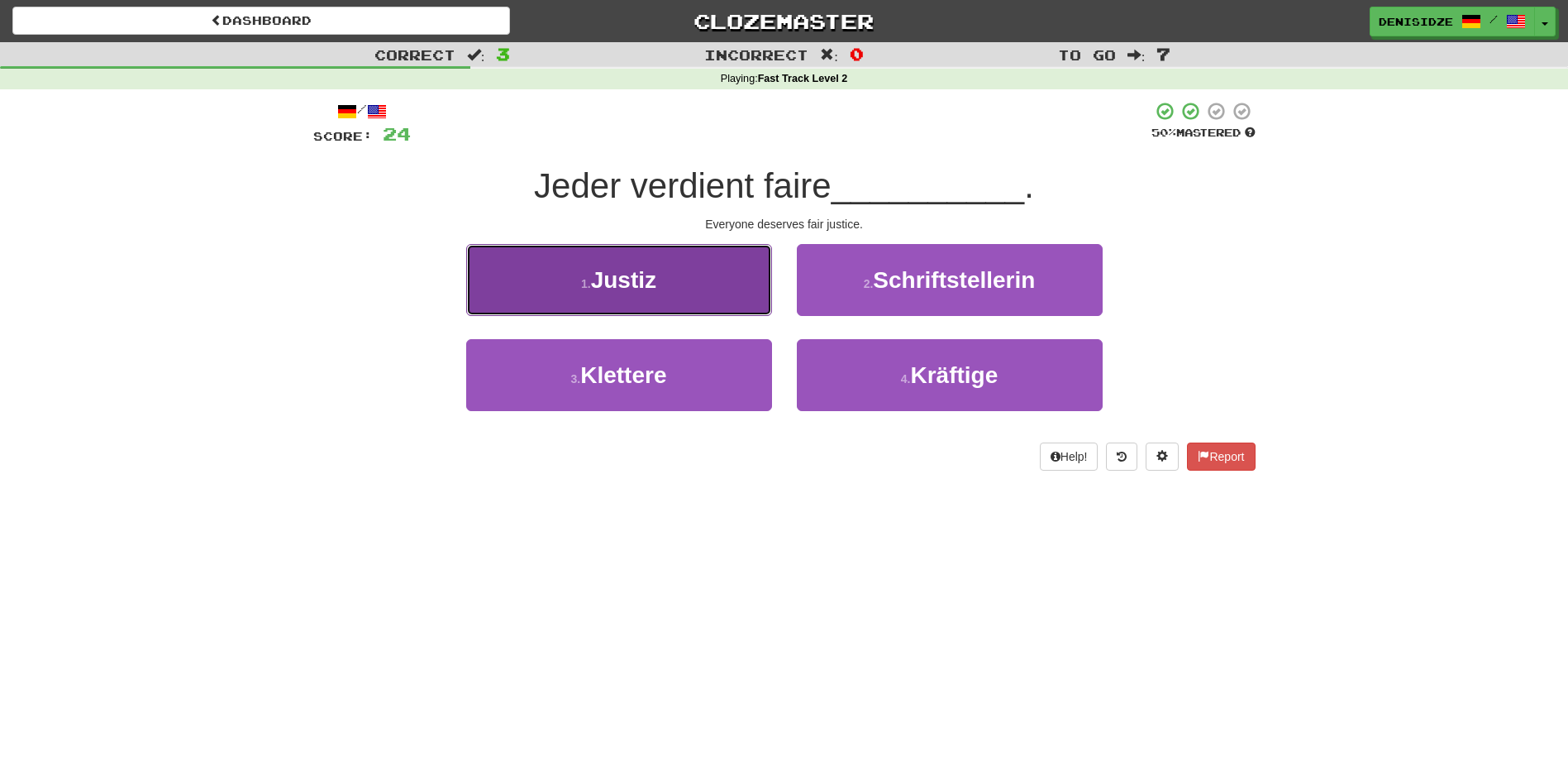
click at [667, 298] on button "1 . Justiz" at bounding box center [619, 280] width 306 height 72
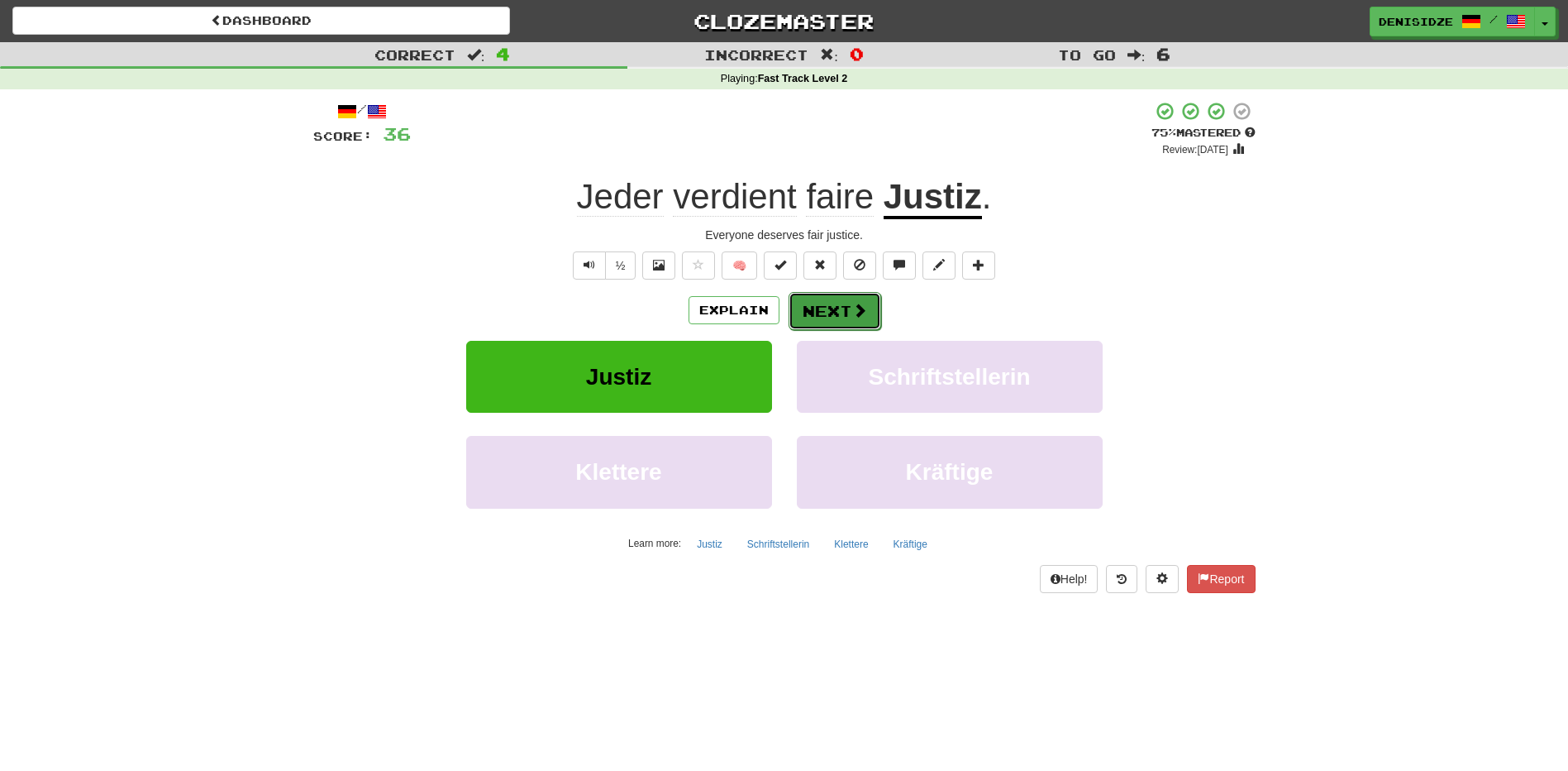
click at [856, 299] on button "Next" at bounding box center [835, 311] width 93 height 38
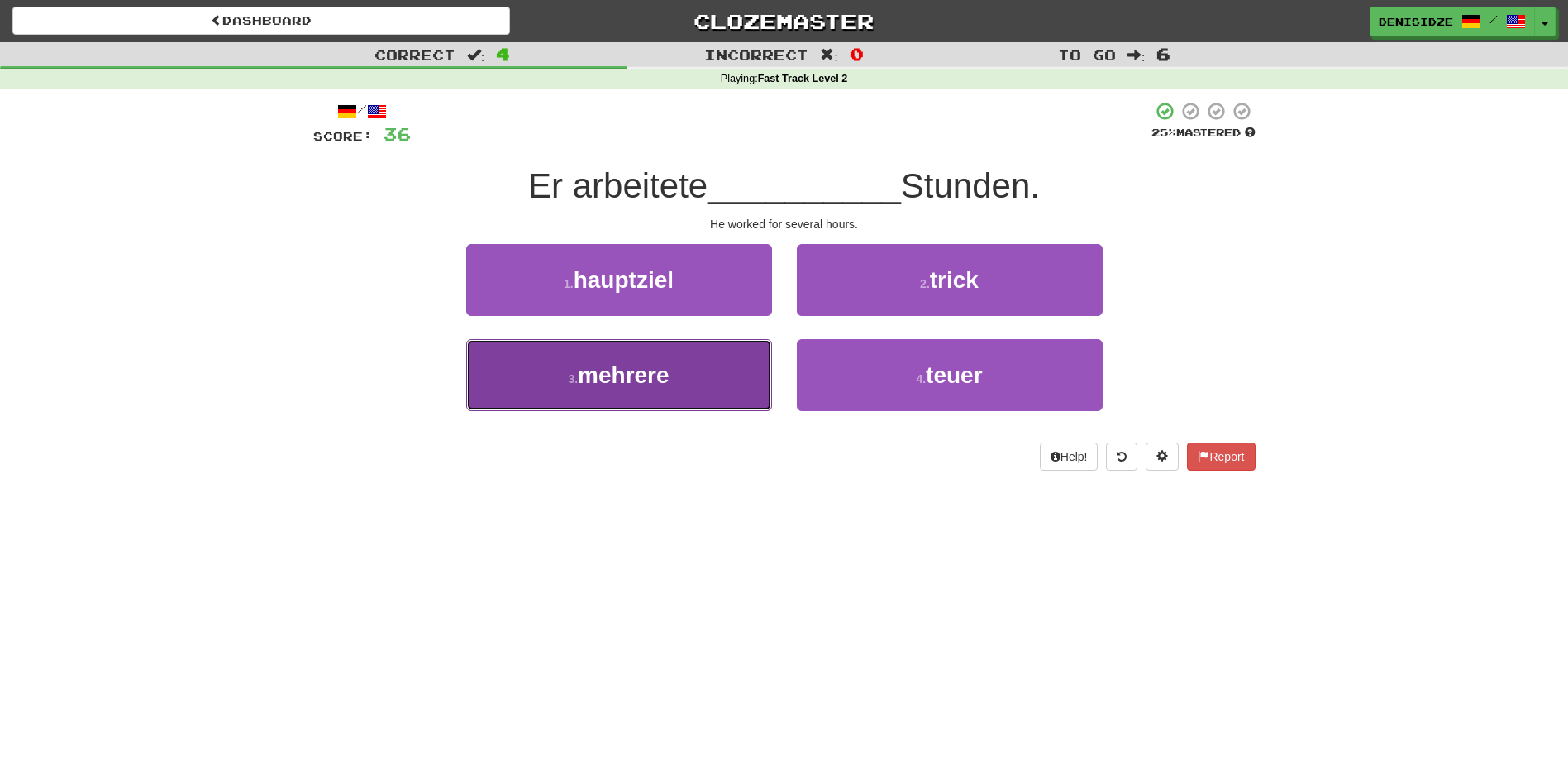
click at [584, 367] on span "mehrere" at bounding box center [624, 374] width 92 height 26
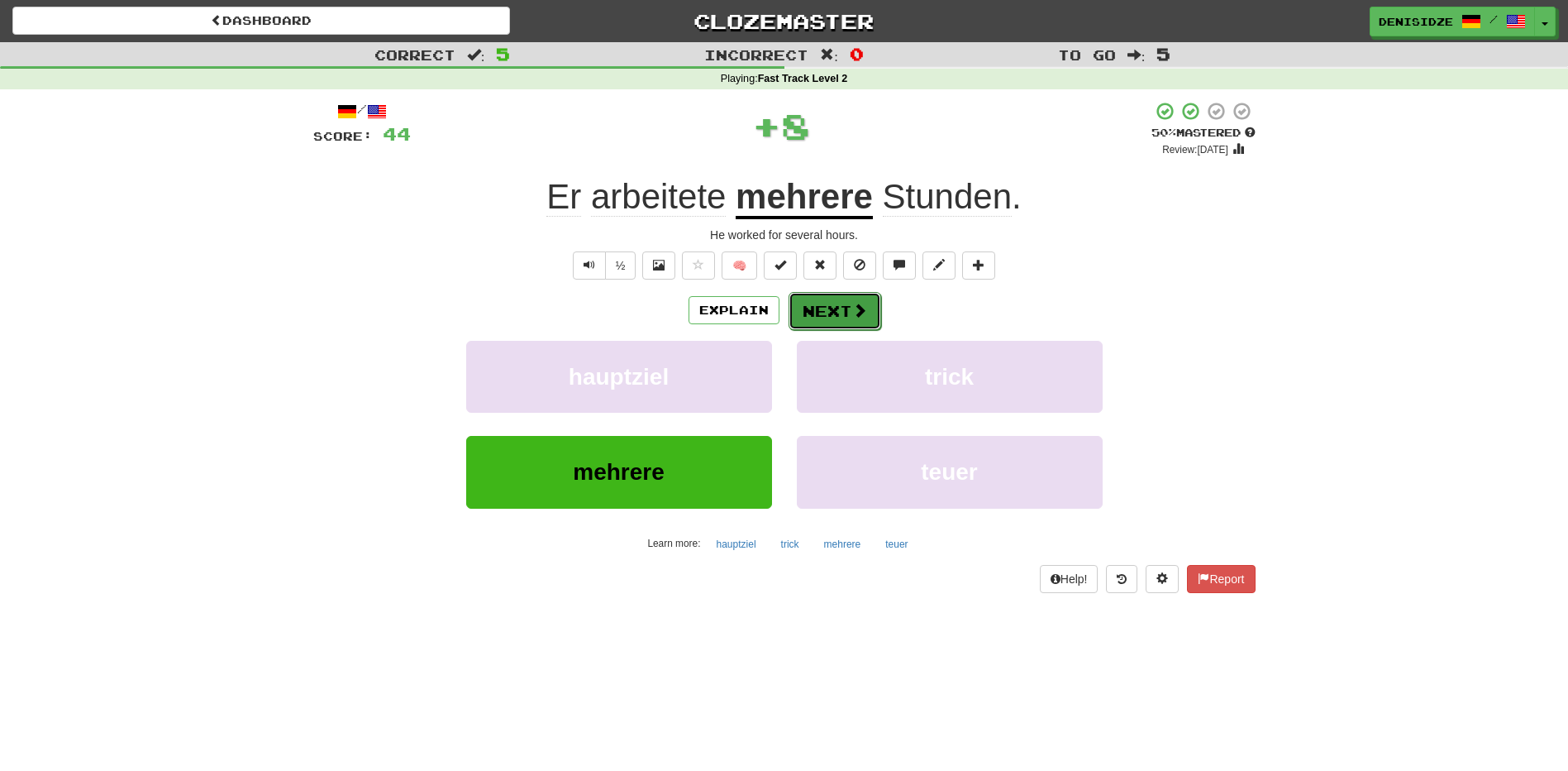
drag, startPoint x: 839, startPoint y: 306, endPoint x: 1319, endPoint y: 330, distance: 480.6
click at [840, 310] on button "Next" at bounding box center [834, 310] width 93 height 38
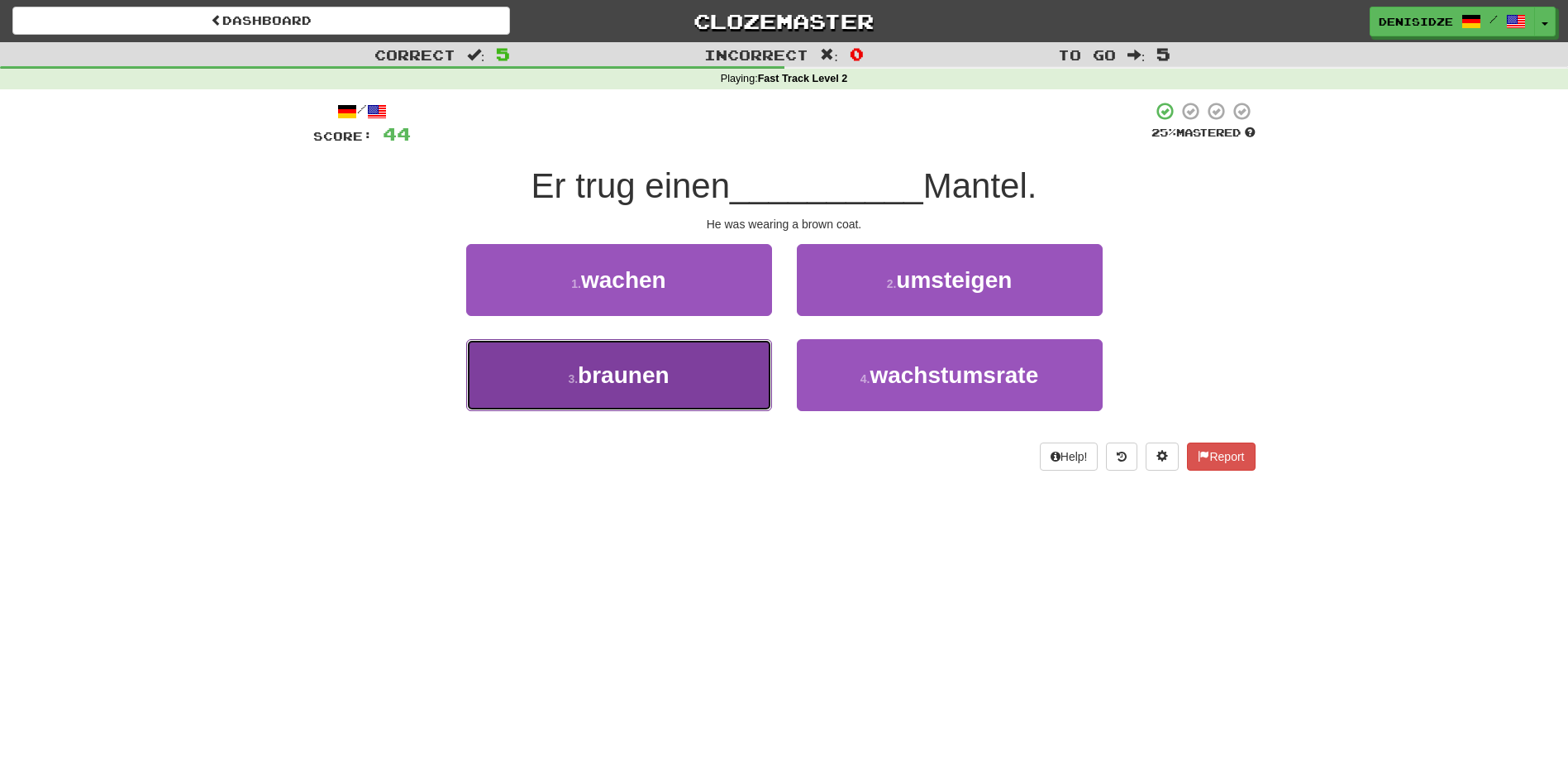
click at [581, 368] on span "braunen" at bounding box center [623, 374] width 91 height 26
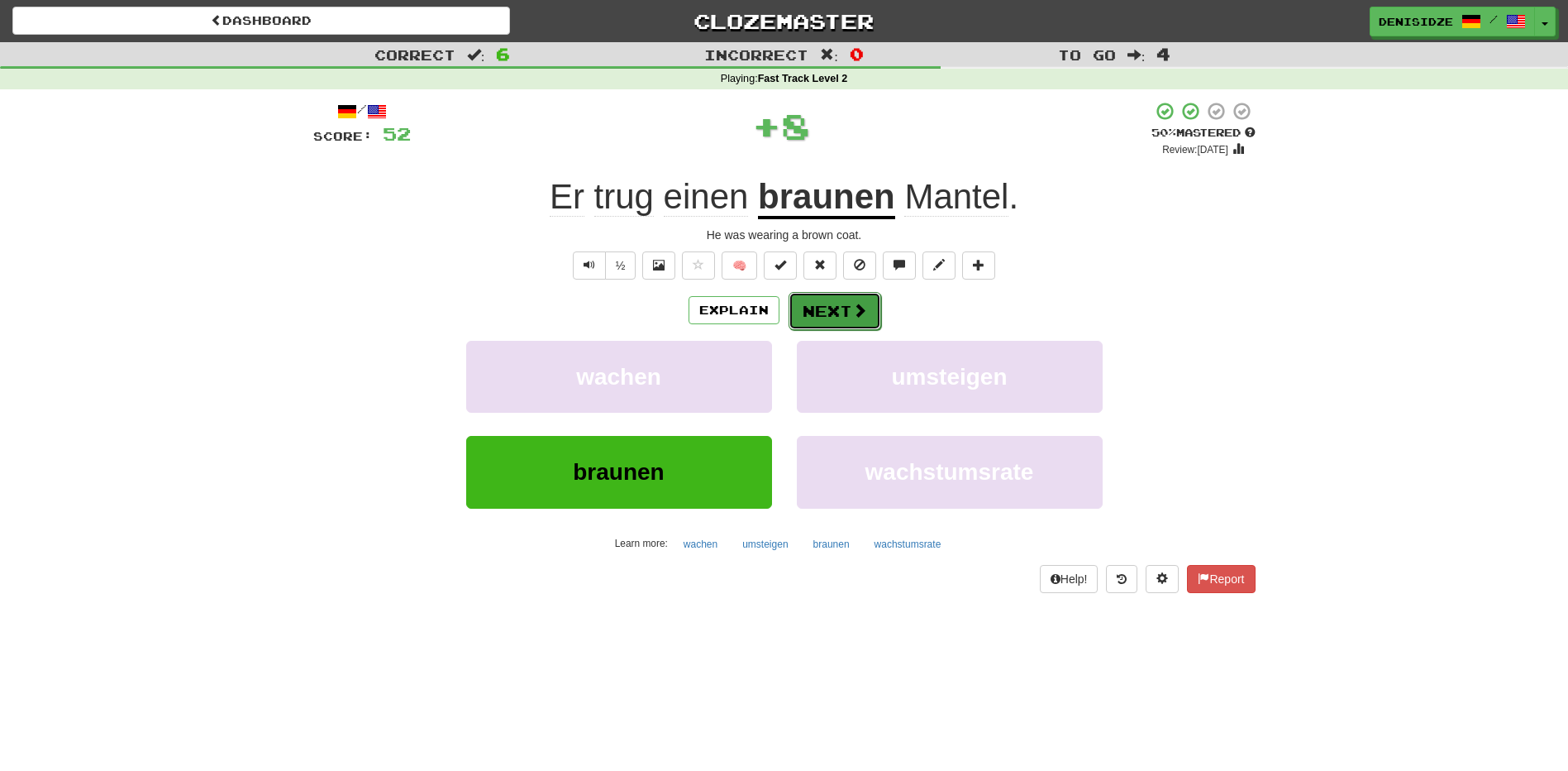
click at [832, 306] on button "Next" at bounding box center [835, 311] width 93 height 38
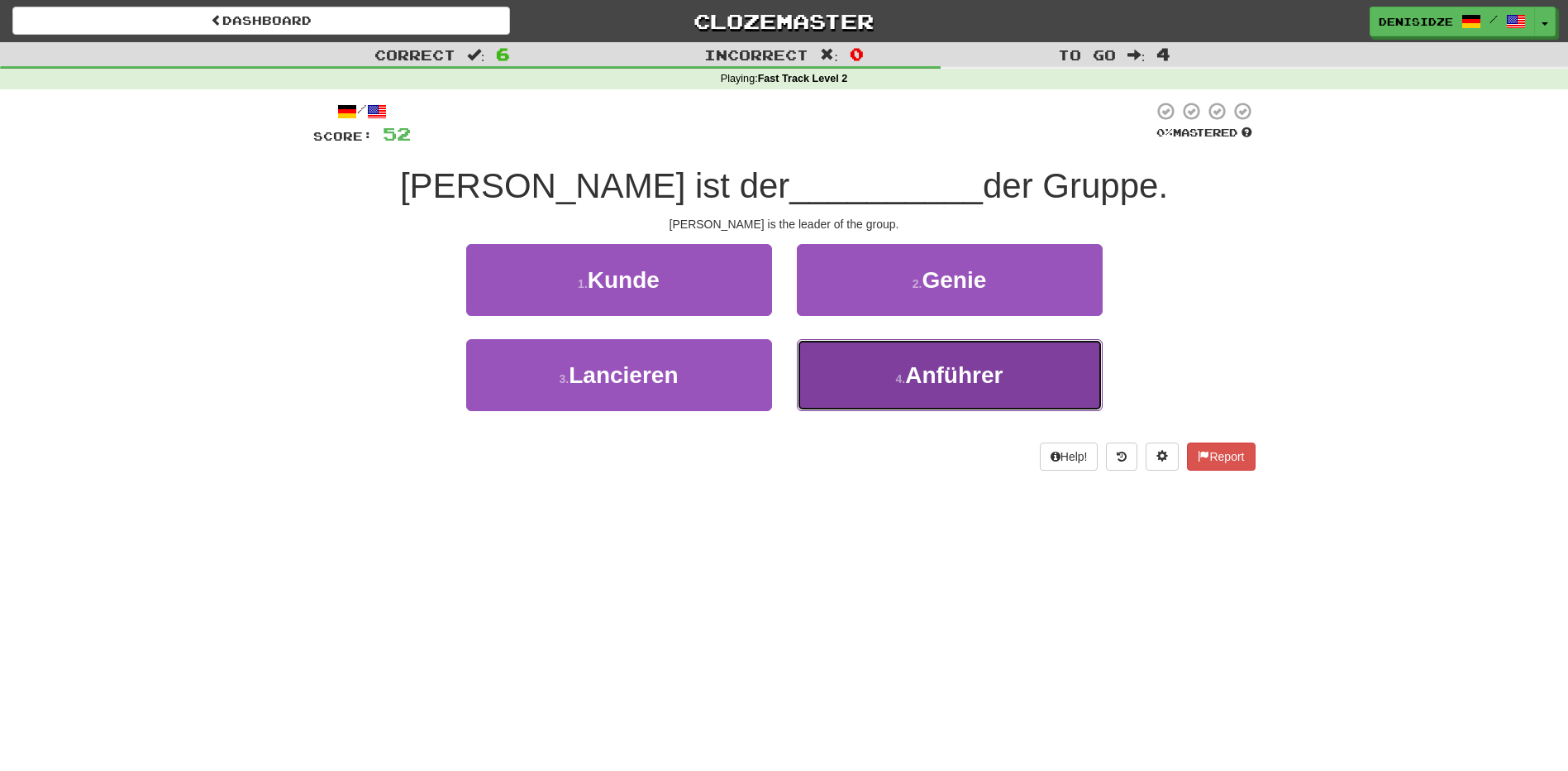
click at [907, 382] on span "Anführer" at bounding box center [954, 374] width 98 height 26
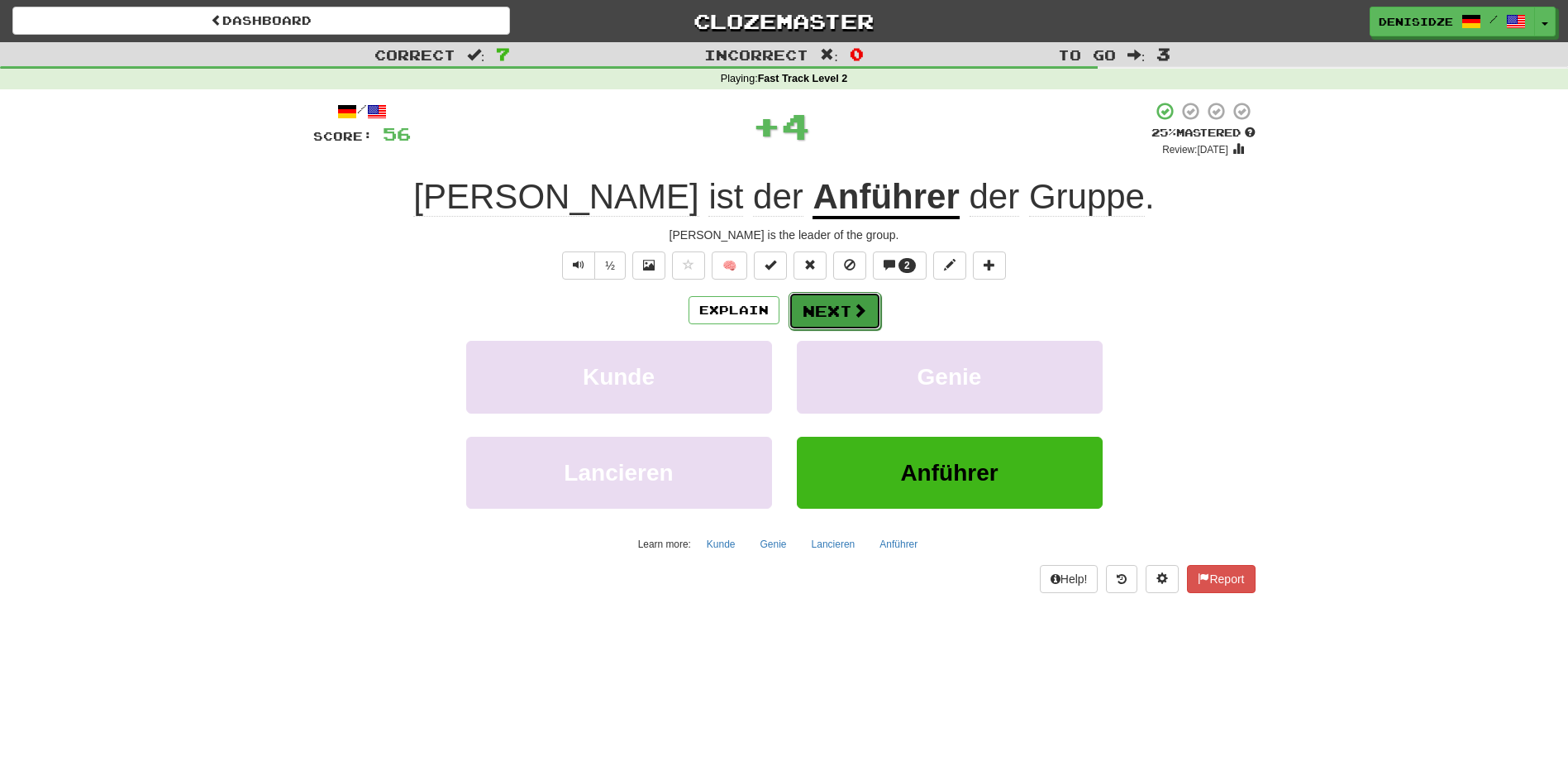
click at [850, 319] on button "Next" at bounding box center [835, 311] width 93 height 38
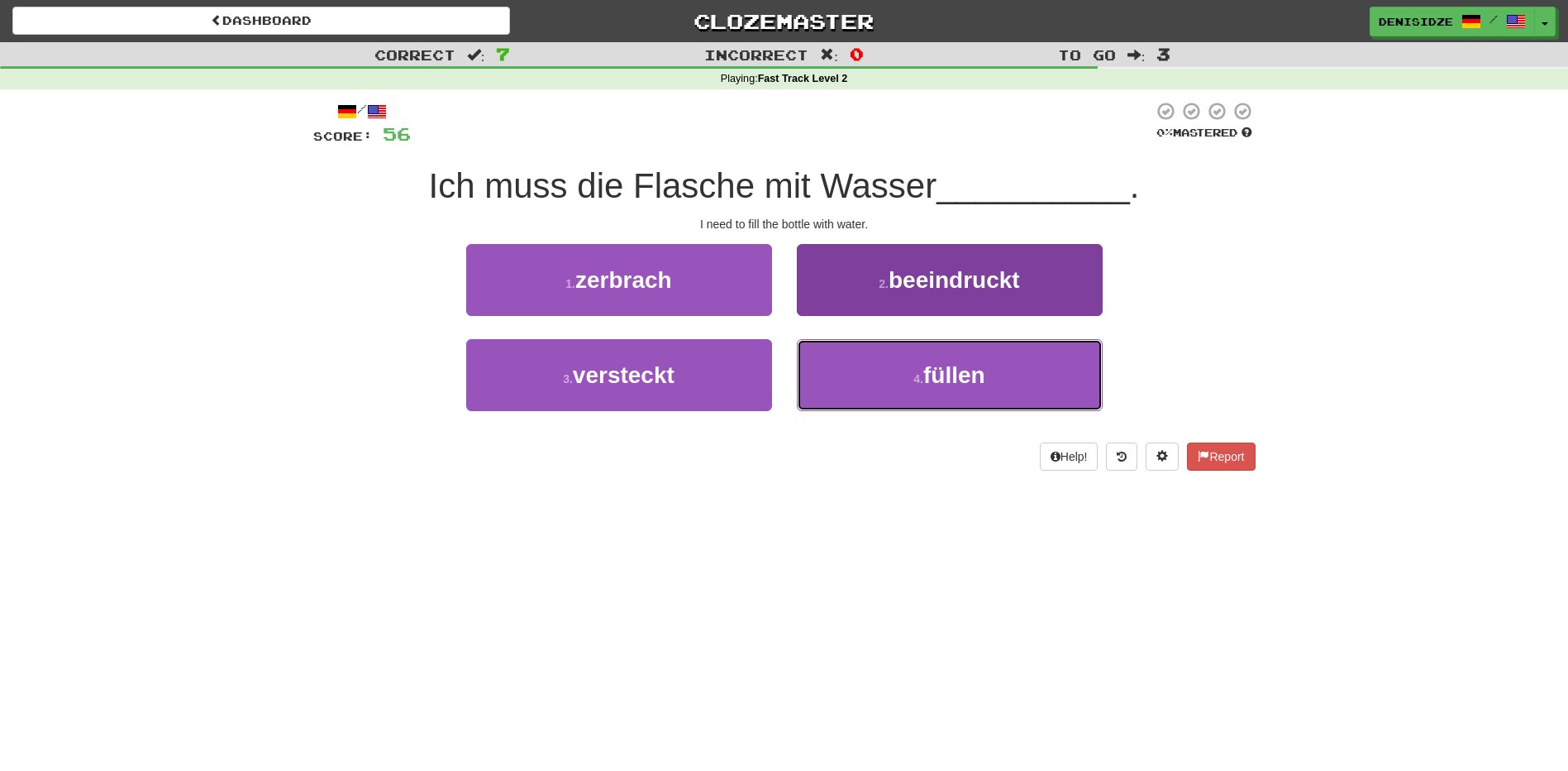
drag, startPoint x: 1027, startPoint y: 366, endPoint x: 1013, endPoint y: 371, distance: 14.9
click at [1027, 366] on button "4 . füllen" at bounding box center [951, 374] width 306 height 72
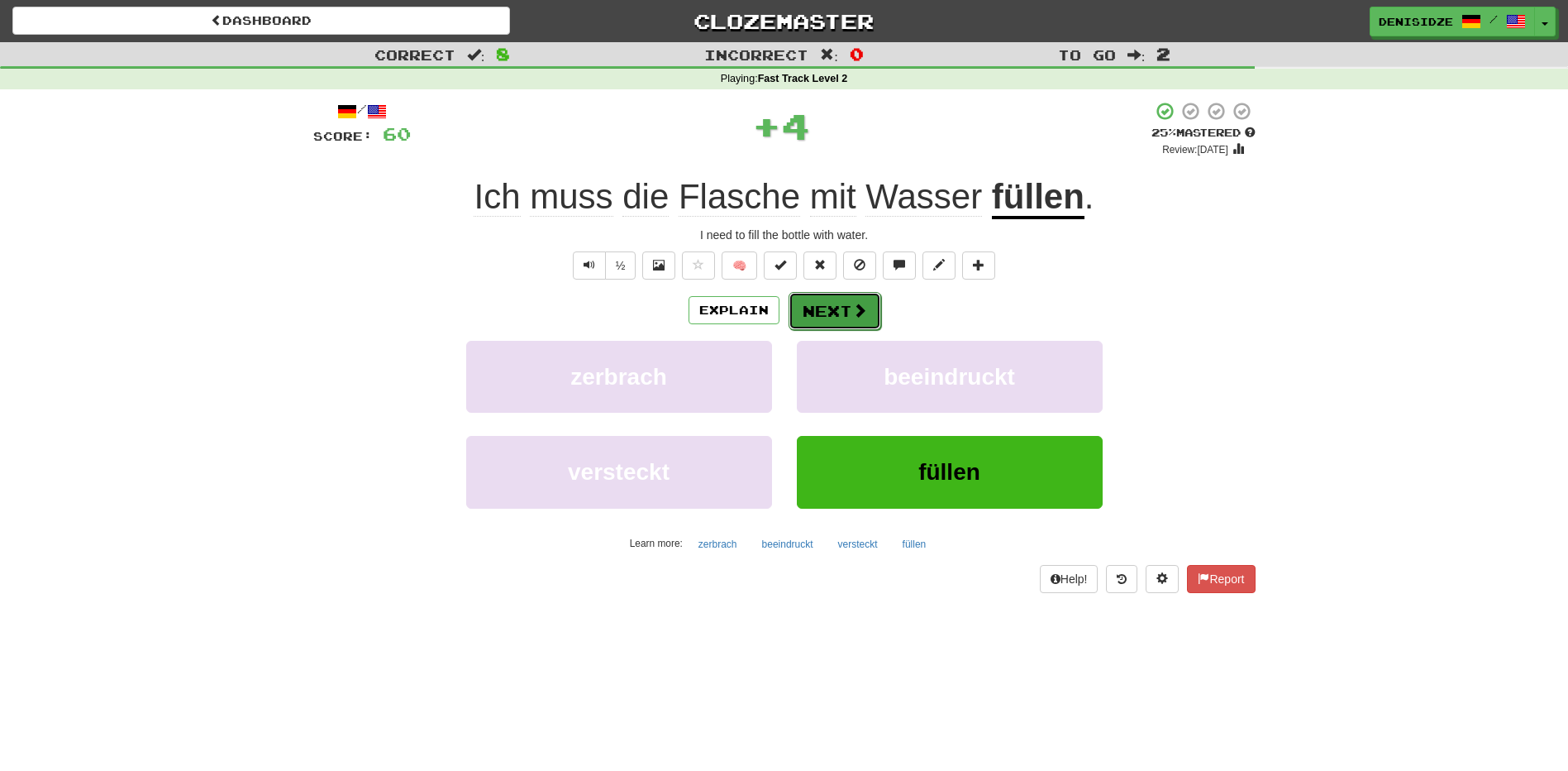
click at [868, 307] on button "Next" at bounding box center [835, 311] width 93 height 38
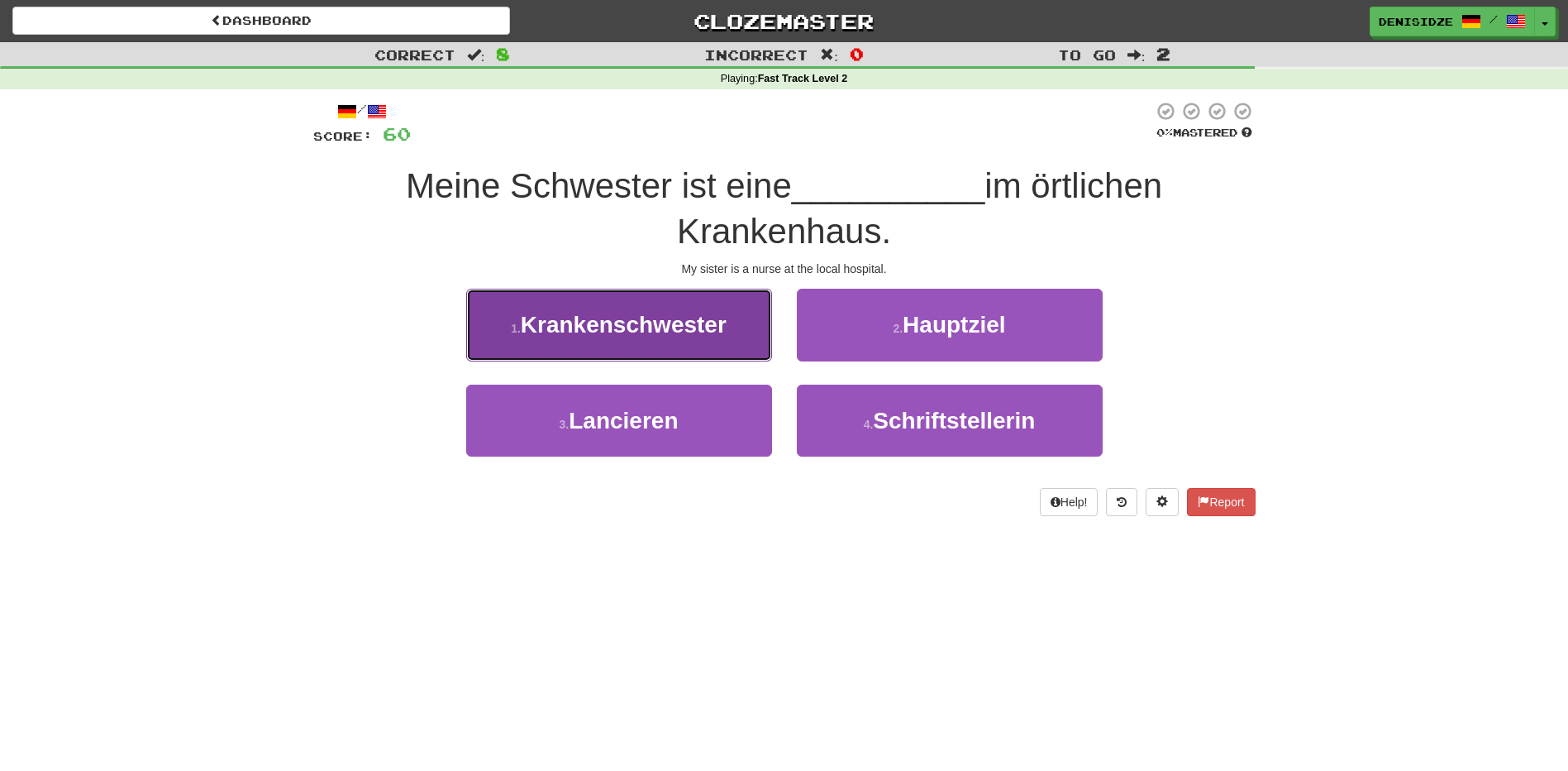
click at [765, 314] on button "1 . Krankenschwester" at bounding box center [619, 324] width 306 height 72
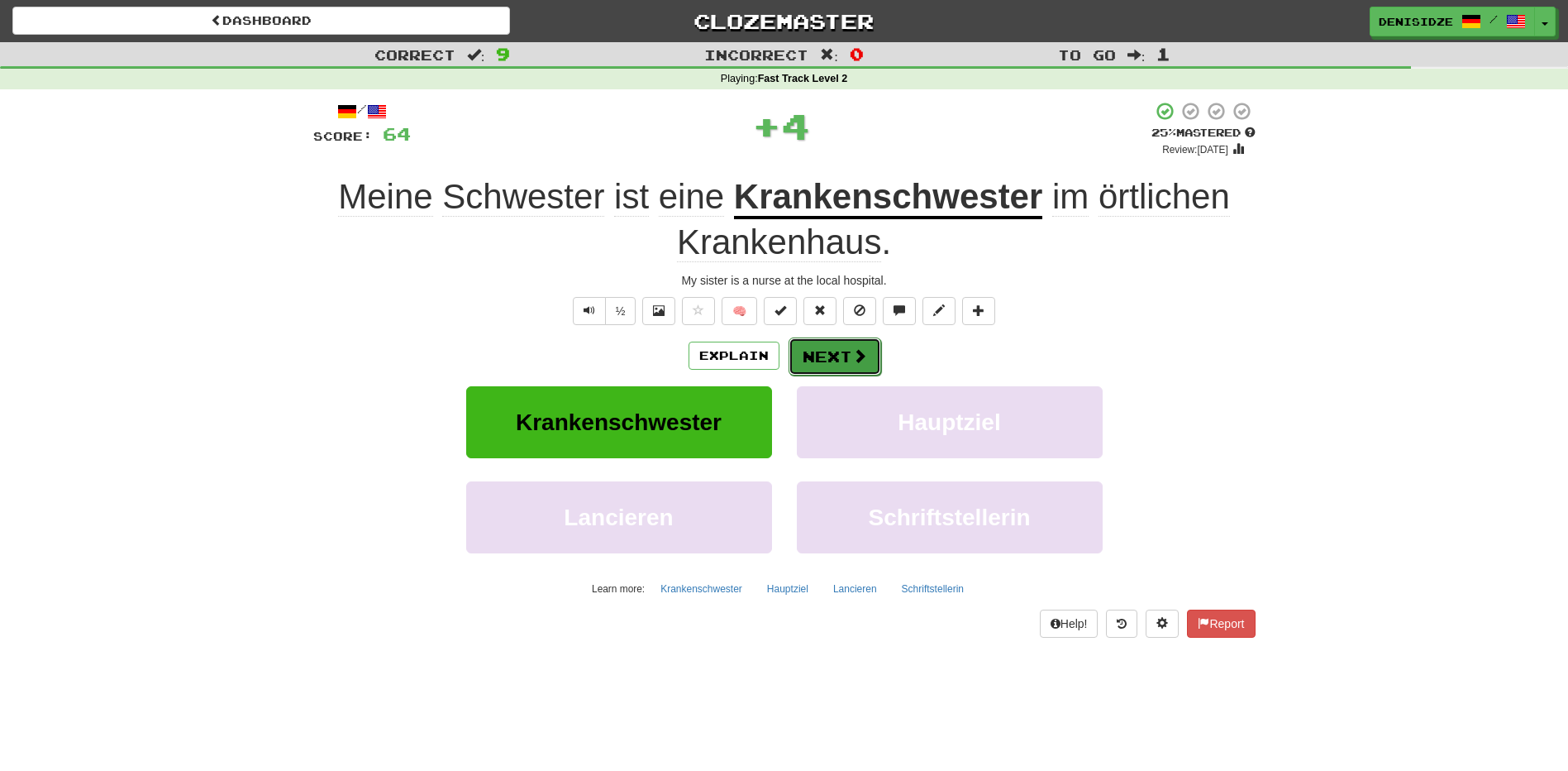
click at [870, 351] on button "Next" at bounding box center [835, 356] width 93 height 38
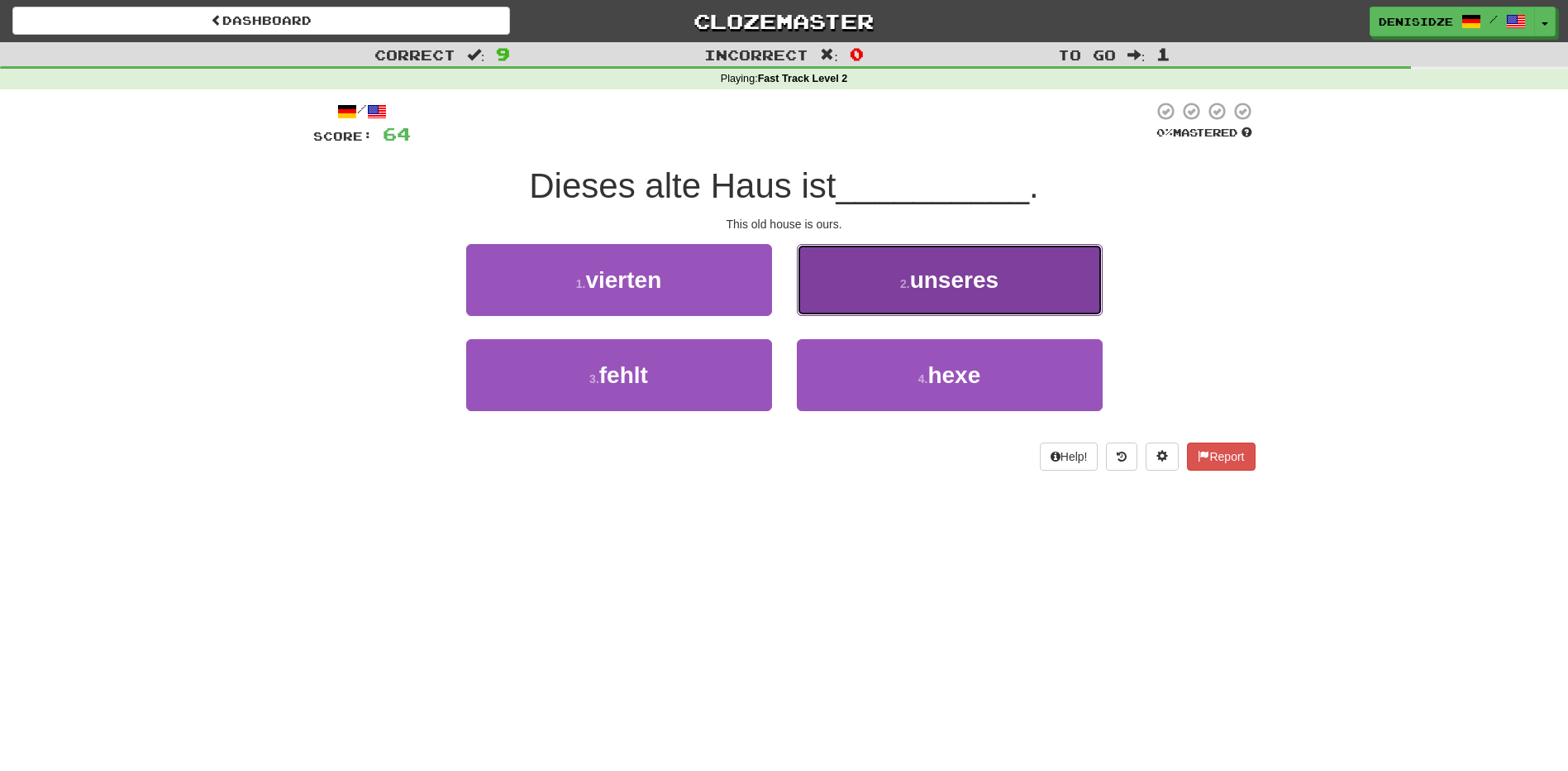
click at [810, 258] on button "2 . unseres" at bounding box center [951, 280] width 306 height 72
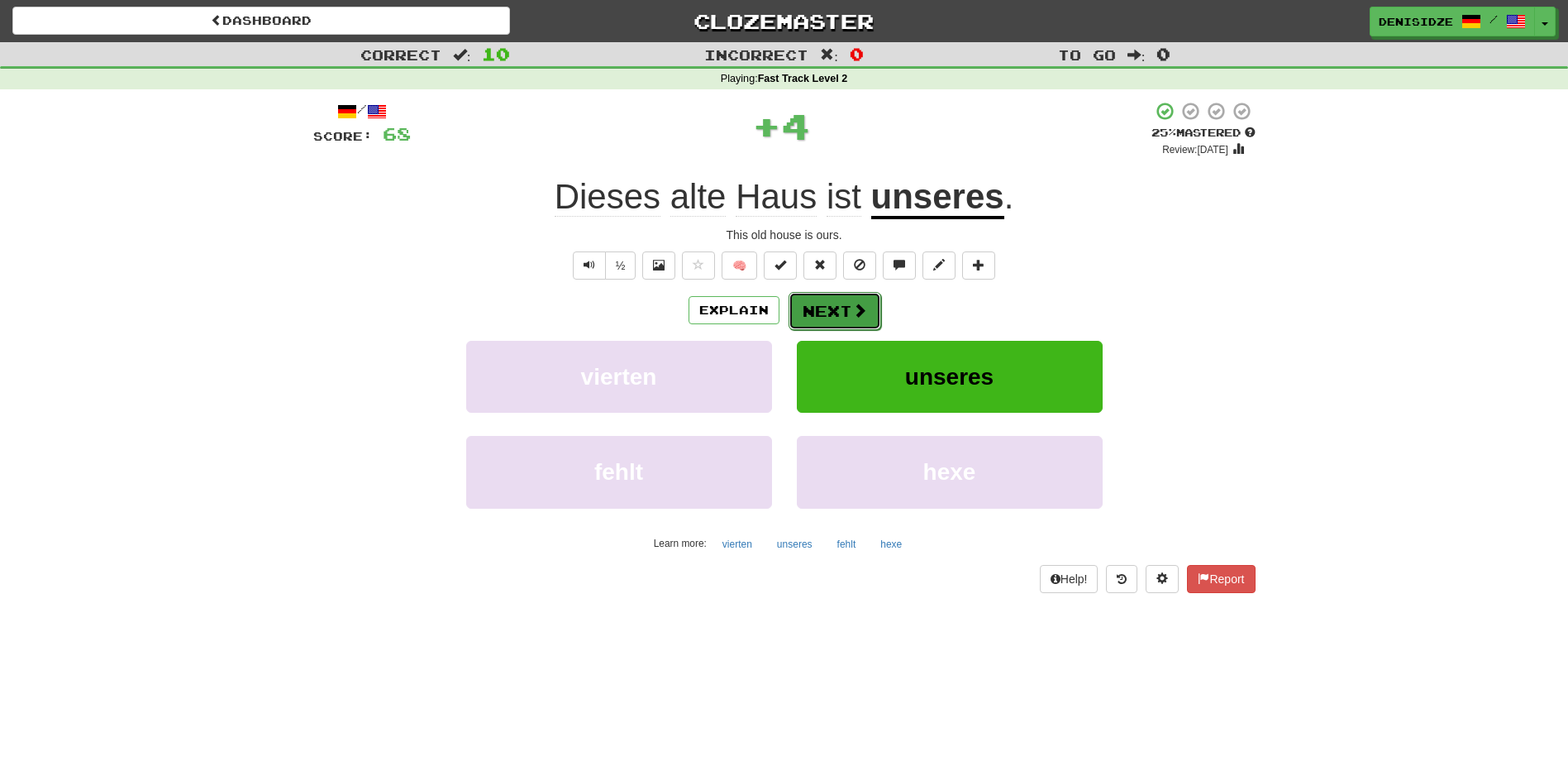
click at [811, 309] on button "Next" at bounding box center [835, 311] width 93 height 38
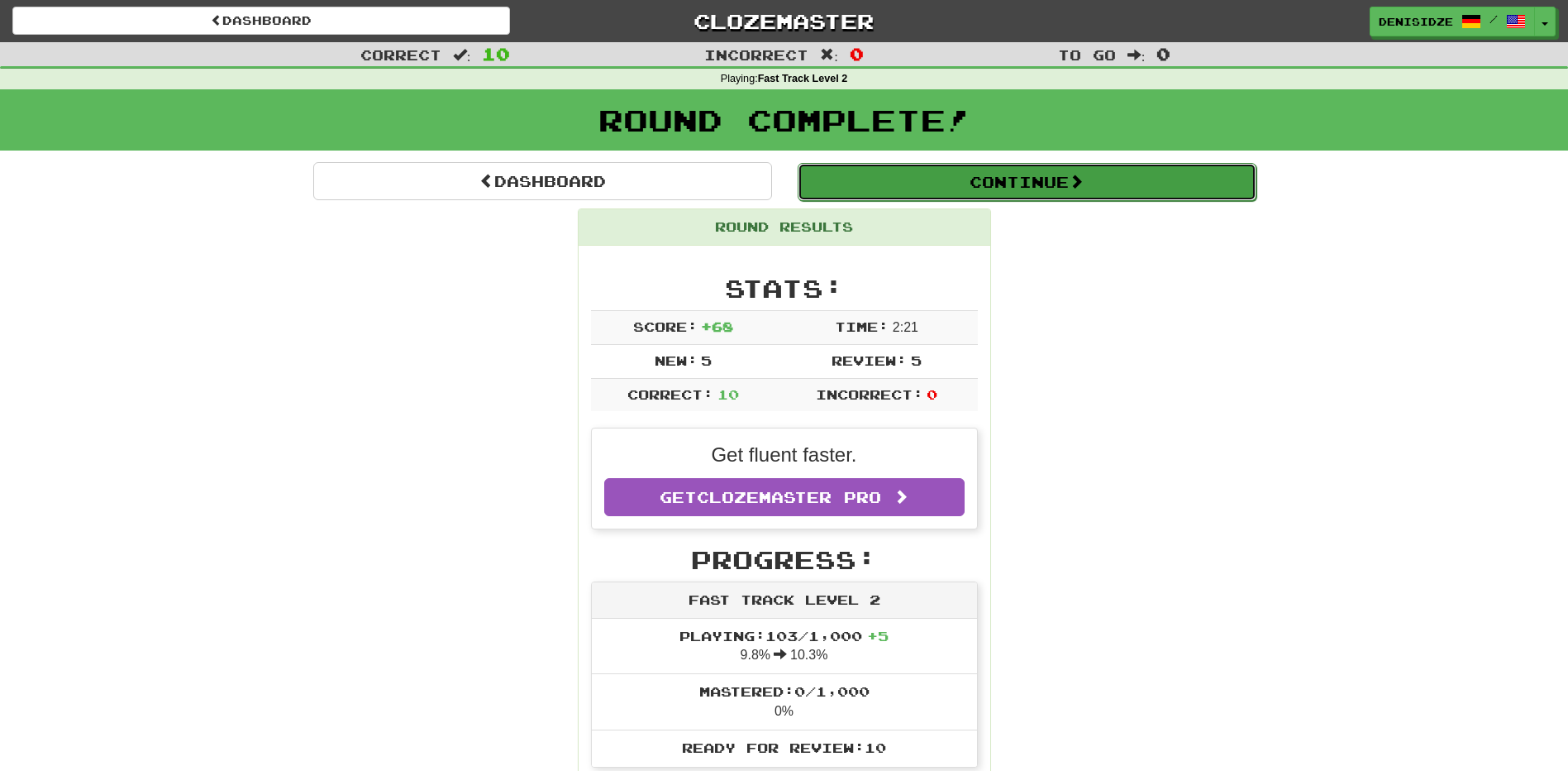
click at [1067, 185] on button "Continue" at bounding box center [1026, 182] width 459 height 38
